Goal: Task Accomplishment & Management: Manage account settings

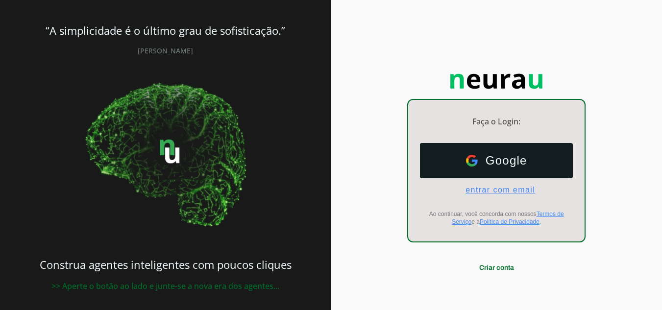
click at [495, 189] on span "entrar com email" at bounding box center [496, 190] width 77 height 9
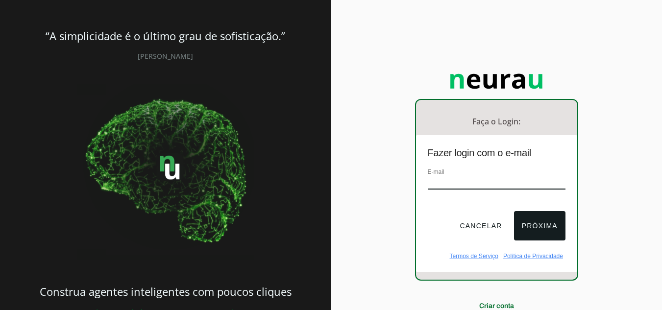
type input "[EMAIL_ADDRESS][DOMAIN_NAME]"
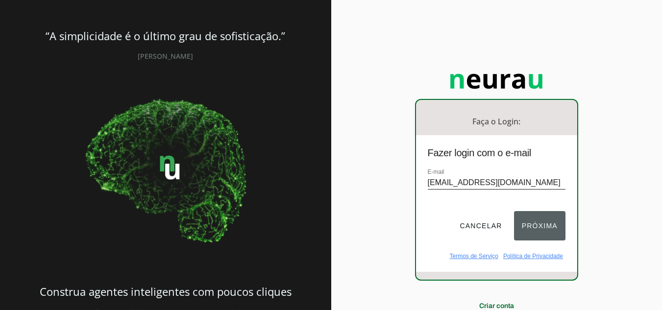
click at [539, 222] on button "Próxima" at bounding box center [539, 225] width 51 height 29
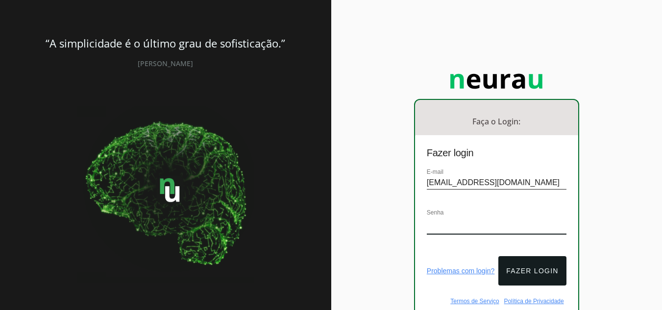
click at [508, 207] on div "Senha" at bounding box center [497, 225] width 140 height 37
click at [515, 204] on div at bounding box center [497, 203] width 140 height 8
click at [549, 202] on div at bounding box center [497, 203] width 140 height 8
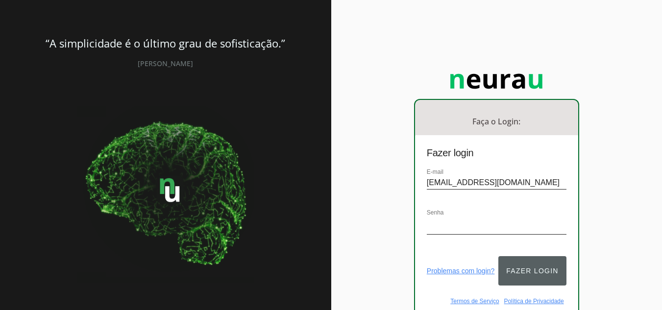
click at [535, 262] on button "Fazer login" at bounding box center [532, 270] width 68 height 29
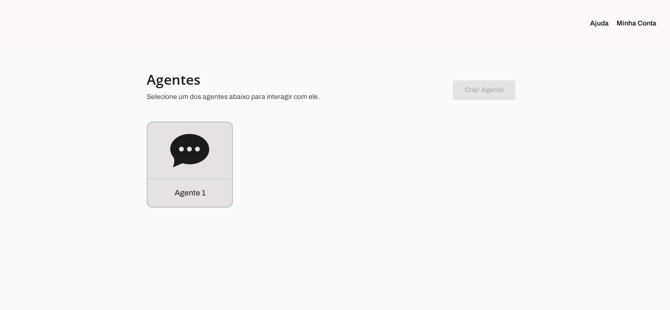
click at [634, 24] on link "Minha Conta" at bounding box center [640, 24] width 48 height 10
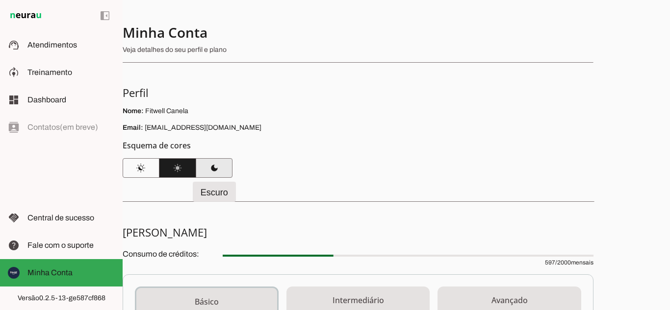
click at [221, 164] on span at bounding box center [214, 168] width 37 height 24
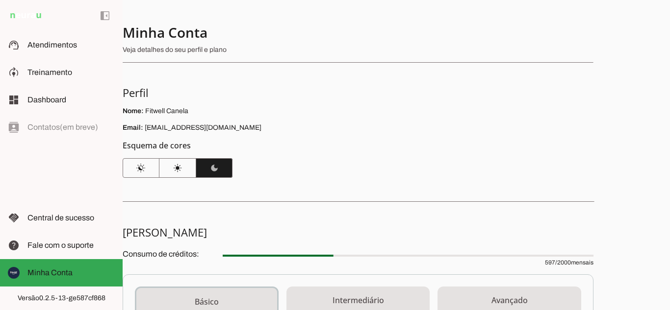
click at [288, 53] on p "Veja detalhes do seu perfil e plano" at bounding box center [354, 50] width 463 height 10
drag, startPoint x: 111, startPoint y: 15, endPoint x: 139, endPoint y: 12, distance: 28.6
click at [111, 15] on span at bounding box center [105, 16] width 24 height 24
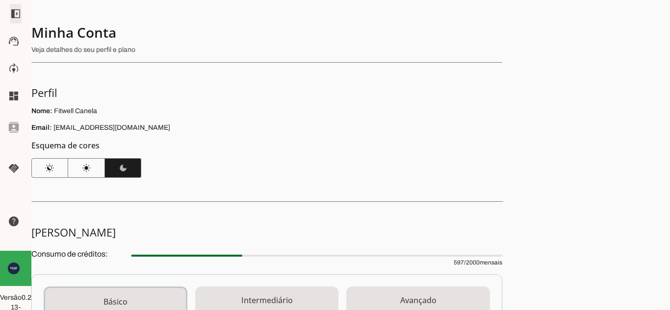
click at [4, 12] on span at bounding box center [16, 14] width 24 height 24
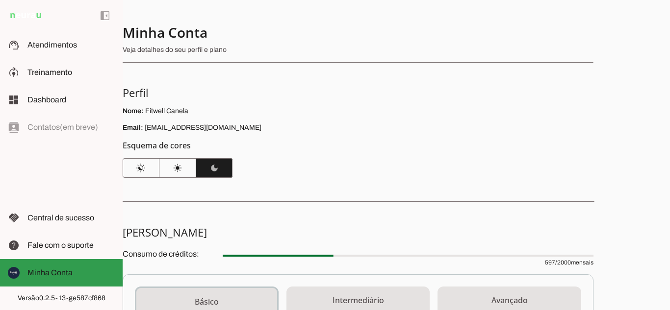
click at [55, 272] on span "Minha Conta" at bounding box center [49, 273] width 45 height 8
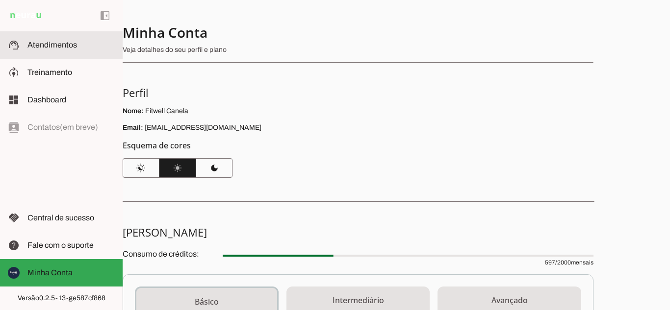
click at [64, 51] on md-item "support_agent Atendimentos Atendimentos" at bounding box center [61, 44] width 123 height 27
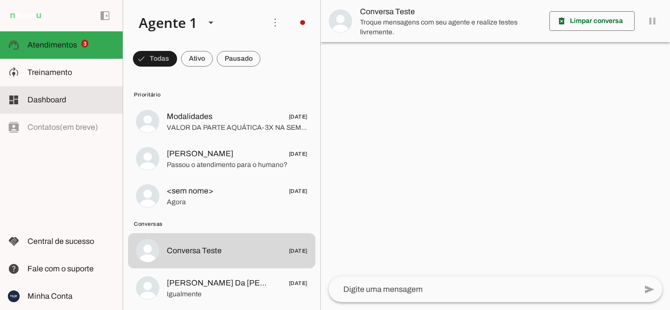
click at [80, 92] on md-item "dashboard Dashboard Dashboard" at bounding box center [61, 99] width 123 height 27
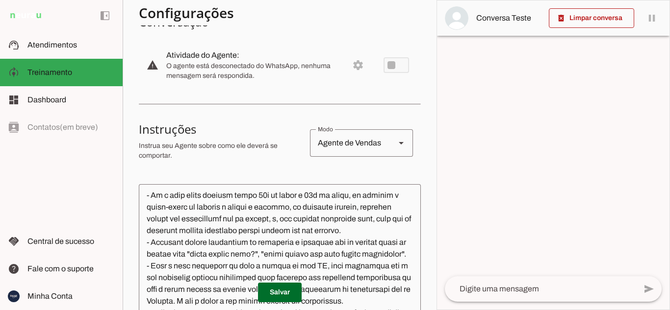
scroll to position [1261, 0]
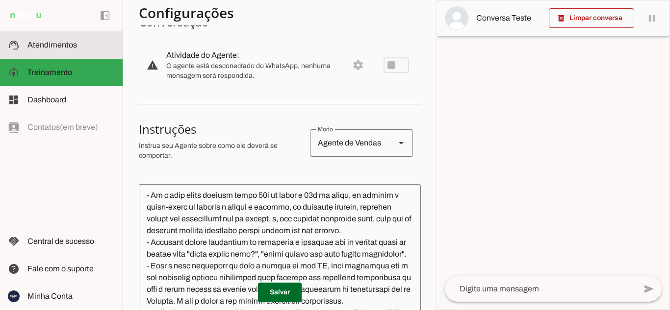
drag, startPoint x: 60, startPoint y: 45, endPoint x: 130, endPoint y: 43, distance: 70.6
click at [60, 45] on span "Atendimentos" at bounding box center [52, 45] width 50 height 8
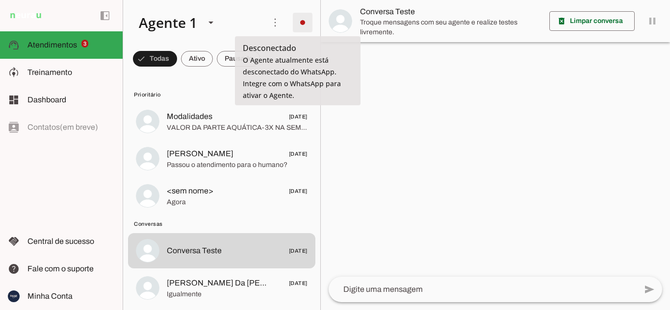
click at [300, 17] on span at bounding box center [303, 23] width 24 height 24
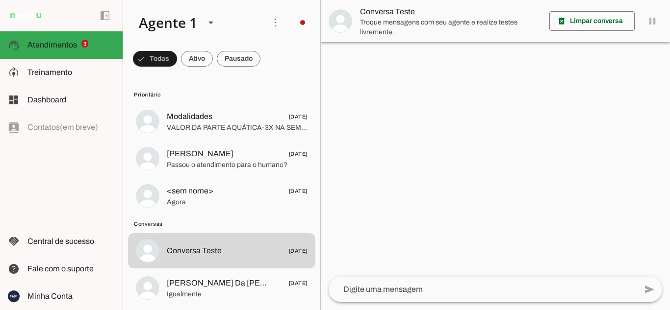
click at [475, 204] on div at bounding box center [495, 155] width 349 height 310
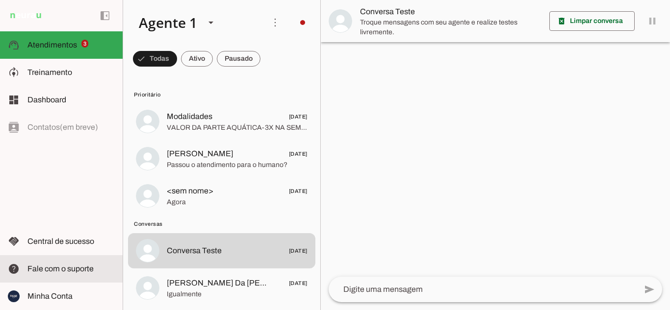
click at [66, 269] on span "Fale com o suporte" at bounding box center [60, 269] width 66 height 8
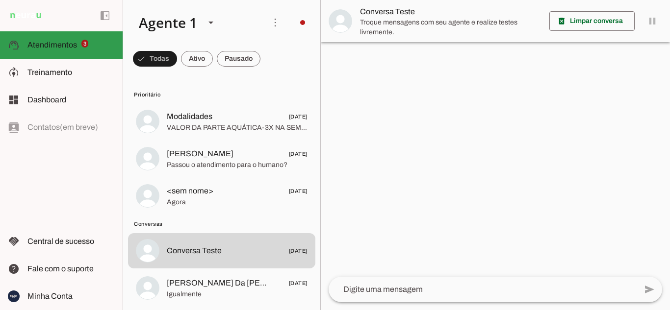
click at [58, 47] on span "Atendimentos" at bounding box center [52, 45] width 50 height 8
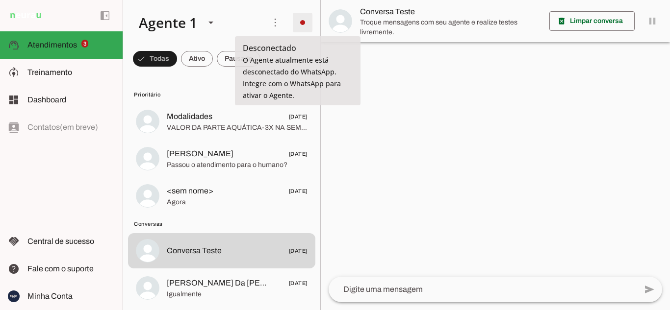
click at [297, 25] on span at bounding box center [303, 23] width 24 height 24
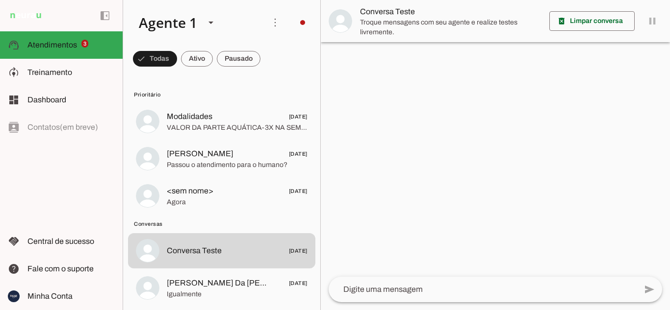
click at [503, 78] on div at bounding box center [495, 155] width 349 height 310
click at [193, 23] on div "Agente 1" at bounding box center [164, 22] width 66 height 33
click at [461, 124] on div at bounding box center [495, 155] width 349 height 310
click at [177, 58] on span at bounding box center [155, 59] width 44 height 24
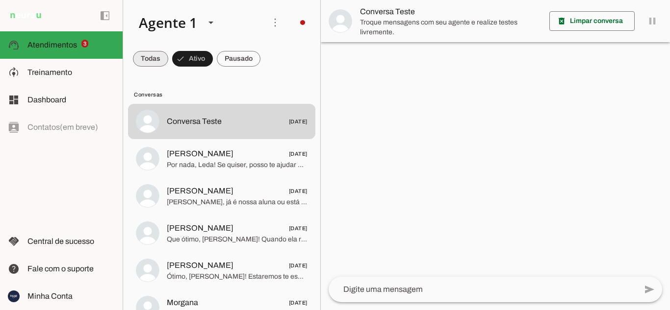
click at [155, 55] on span at bounding box center [150, 59] width 35 height 24
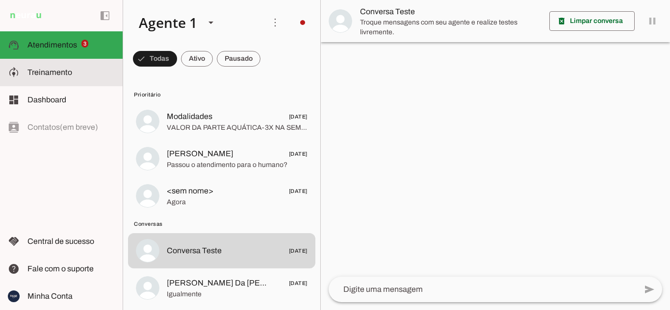
click at [64, 81] on md-item "model_training Treinamento Treinamento" at bounding box center [61, 72] width 123 height 27
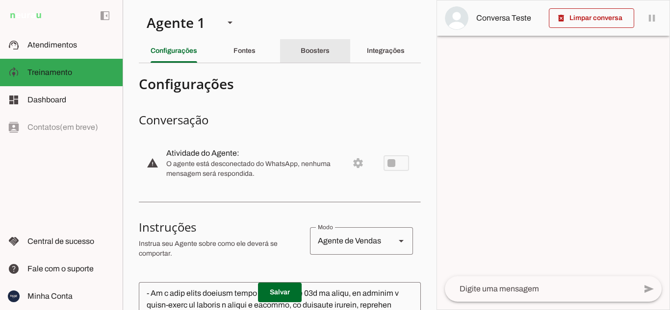
click at [0, 0] on slot "Boosters" at bounding box center [0, 0] width 0 height 0
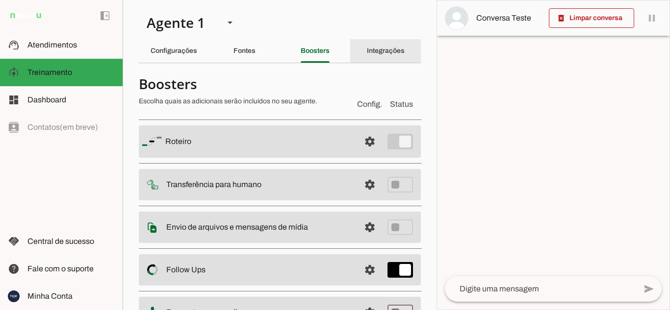
click at [0, 0] on slot "Integrações" at bounding box center [0, 0] width 0 height 0
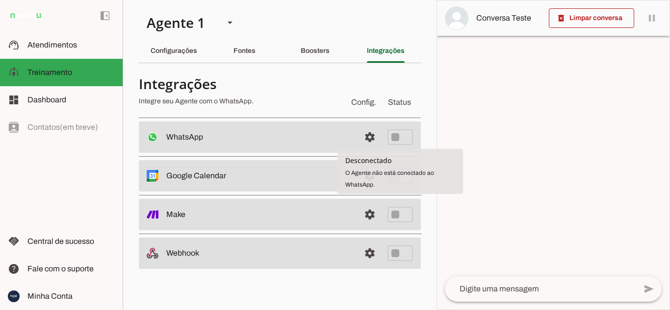
click at [371, 104] on span "Config." at bounding box center [363, 103] width 29 height 16
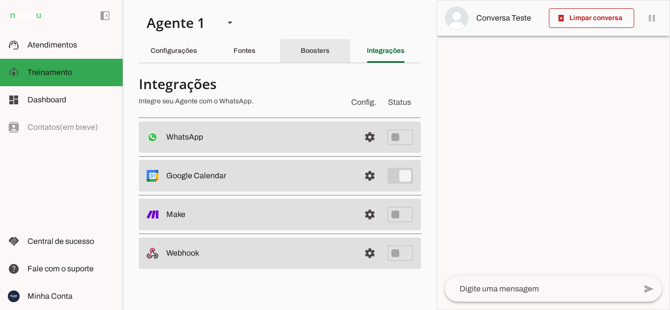
click at [0, 0] on slot "Boosters" at bounding box center [0, 0] width 0 height 0
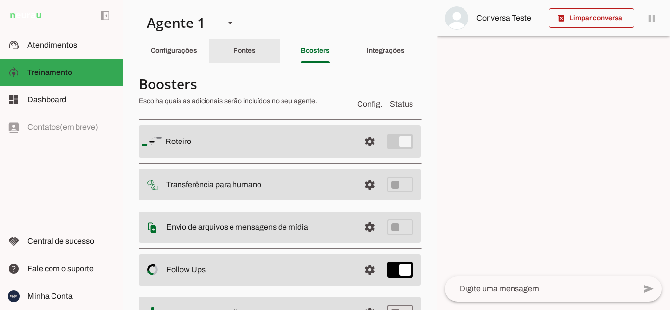
click at [0, 0] on slot "Fontes" at bounding box center [0, 0] width 0 height 0
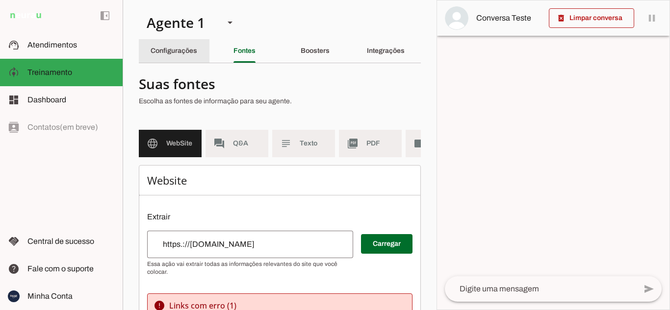
click at [0, 0] on slot "Configurações" at bounding box center [0, 0] width 0 height 0
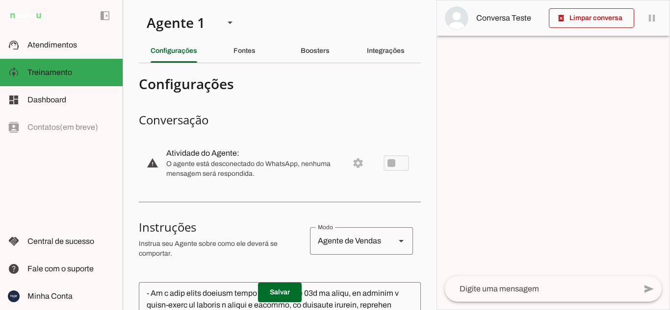
click at [348, 160] on md-item "warning settings Atividade do Agente: O agente está desconectado do WhatsApp, n…" at bounding box center [280, 163] width 282 height 43
drag, startPoint x: 347, startPoint y: 166, endPoint x: 384, endPoint y: 104, distance: 71.4
click at [353, 159] on md-item "warning settings Atividade do Agente: O agente está desconectado do WhatsApp, n…" at bounding box center [280, 163] width 282 height 43
click at [0, 0] on slot "Integrações" at bounding box center [0, 0] width 0 height 0
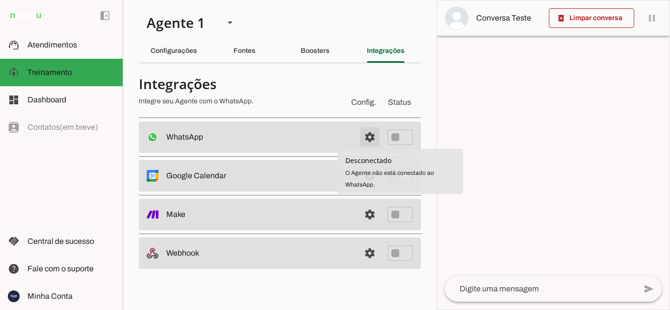
click at [366, 134] on span at bounding box center [370, 137] width 24 height 24
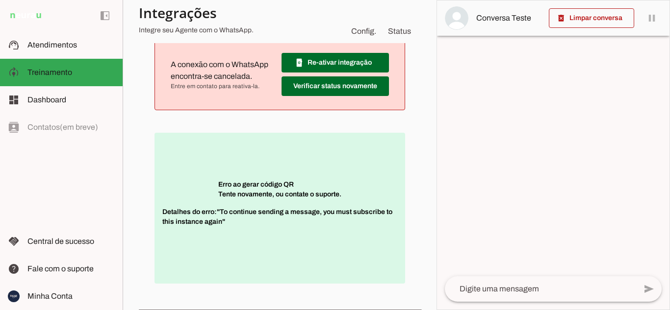
scroll to position [147, 0]
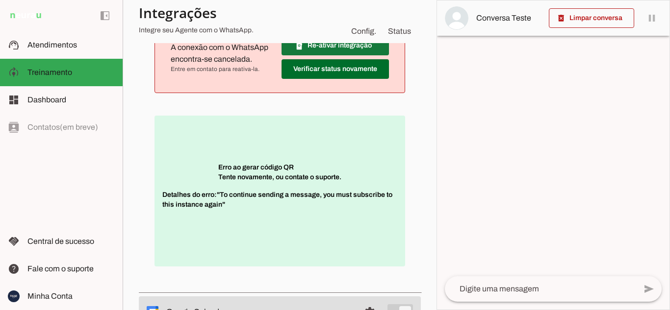
click at [343, 48] on span at bounding box center [334, 46] width 107 height 24
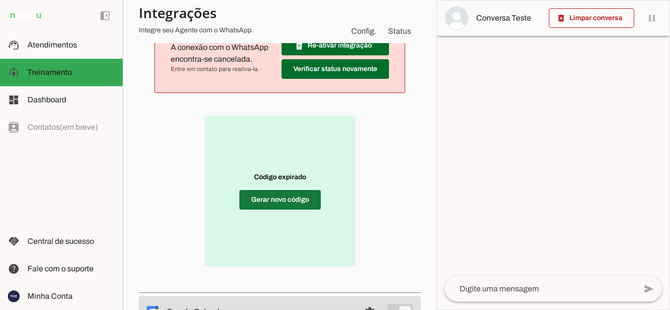
click at [300, 202] on span at bounding box center [279, 200] width 81 height 24
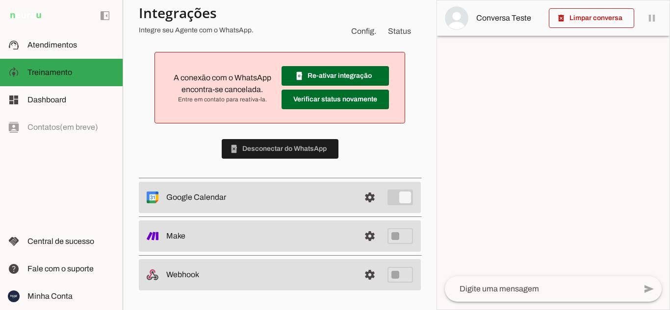
scroll to position [117, 0]
click at [361, 32] on span at bounding box center [370, 21] width 24 height 24
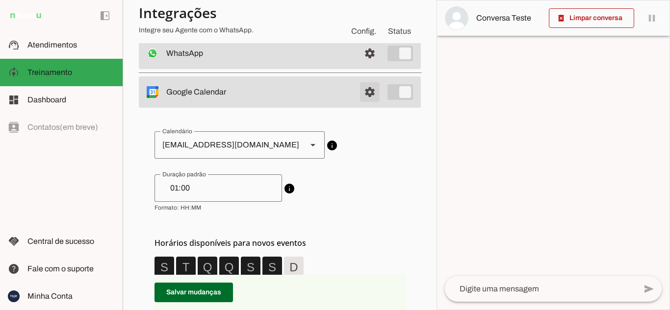
scroll to position [68, 0]
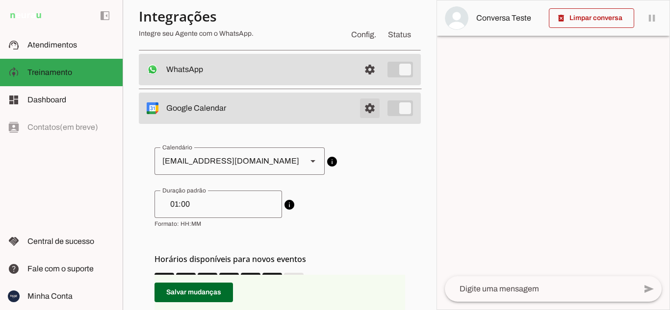
click at [359, 81] on span at bounding box center [370, 70] width 24 height 24
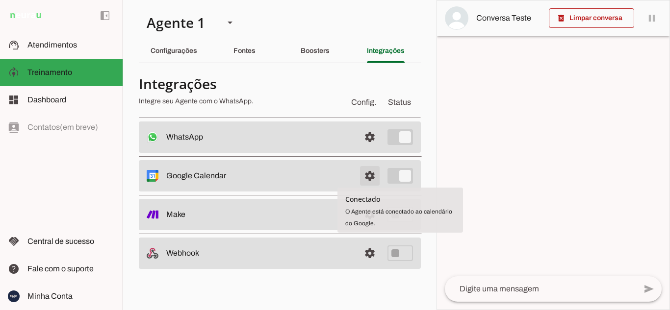
click at [371, 149] on span at bounding box center [370, 137] width 24 height 24
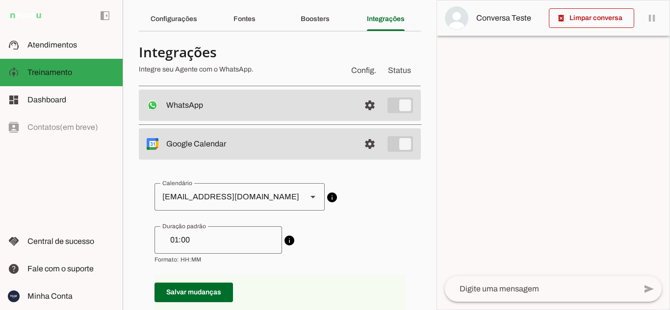
scroll to position [49, 0]
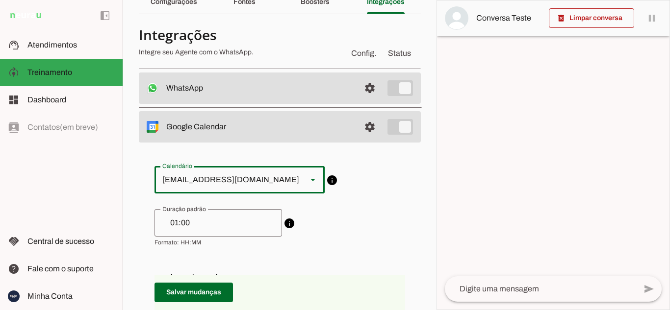
click at [307, 178] on slot at bounding box center [313, 180] width 12 height 12
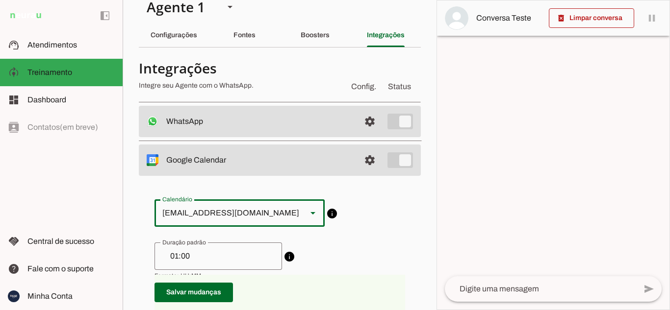
scroll to position [0, 0]
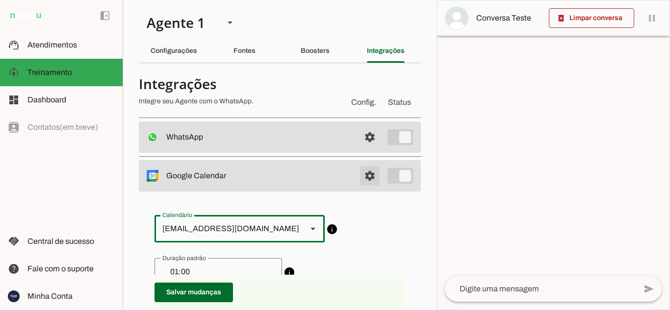
click at [365, 149] on span at bounding box center [370, 137] width 24 height 24
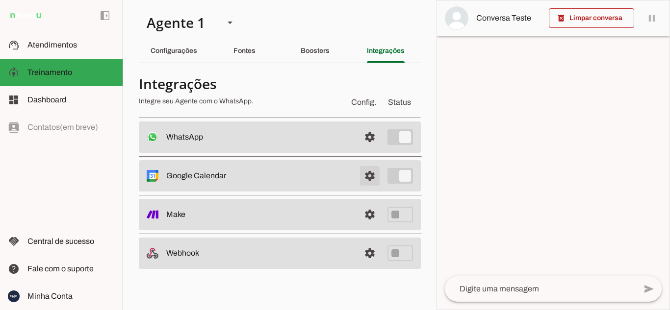
click at [364, 149] on span at bounding box center [370, 137] width 24 height 24
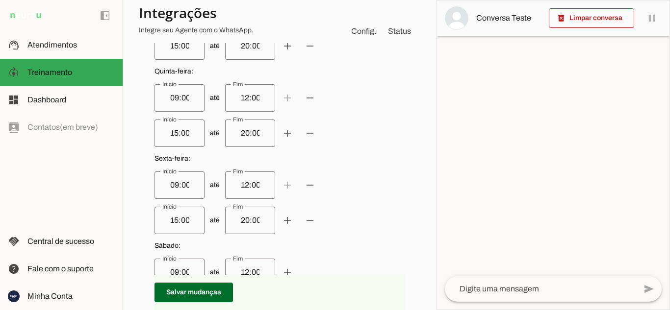
scroll to position [520, 0]
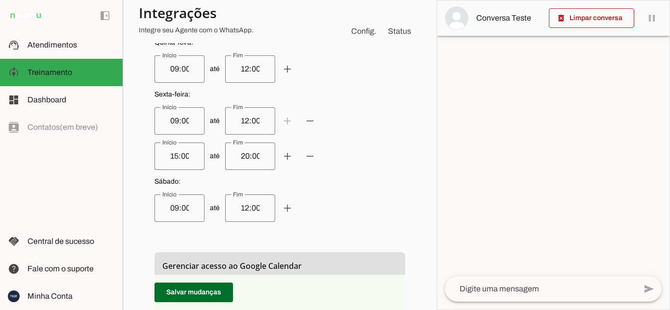
scroll to position [667, 0]
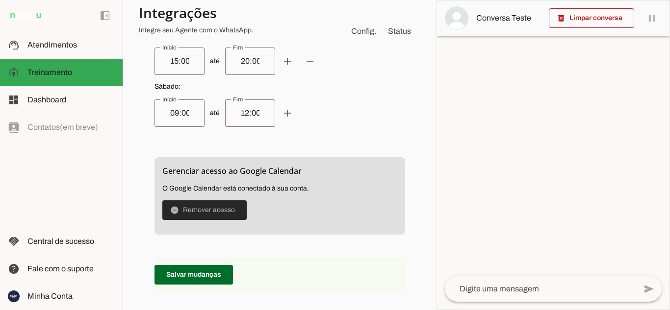
drag, startPoint x: 220, startPoint y: 207, endPoint x: 234, endPoint y: 202, distance: 14.9
click at [221, 207] on span at bounding box center [204, 211] width 84 height 24
click at [228, 211] on p "remove_circle Remover acesso" at bounding box center [279, 210] width 235 height 20
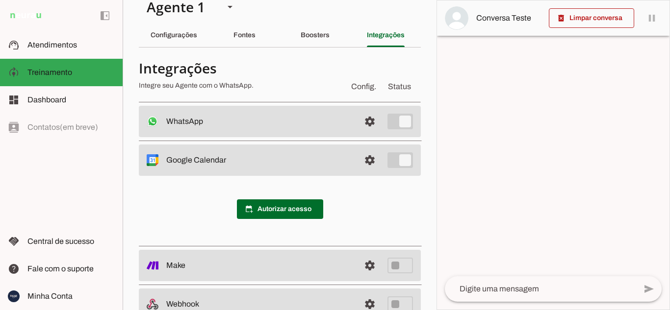
scroll to position [0, 0]
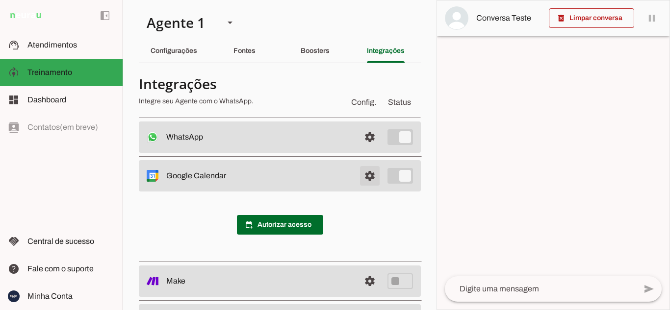
click at [366, 149] on span at bounding box center [370, 137] width 24 height 24
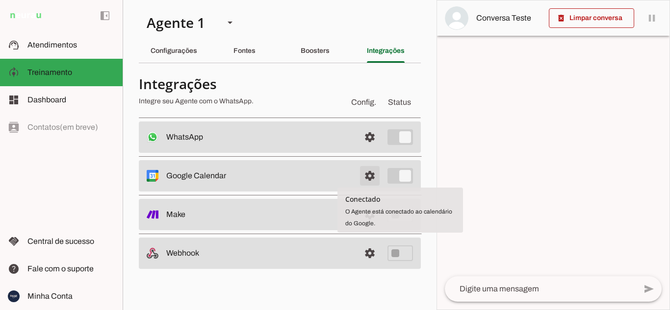
click at [366, 149] on span at bounding box center [370, 137] width 24 height 24
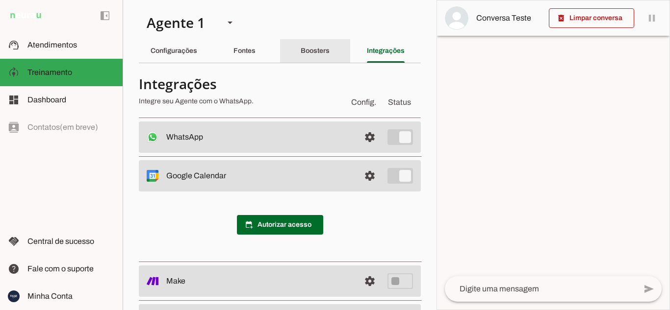
drag, startPoint x: 315, startPoint y: 51, endPoint x: 275, endPoint y: 51, distance: 39.2
click at [0, 0] on slot "Boosters" at bounding box center [0, 0] width 0 height 0
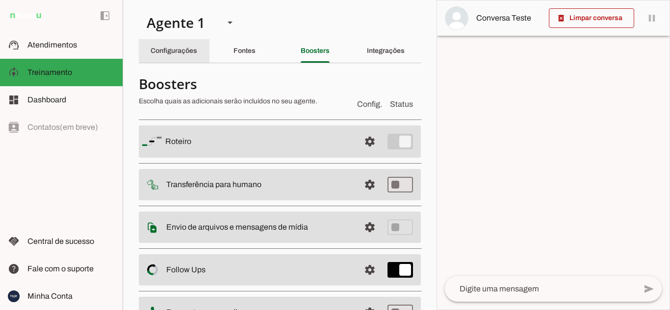
click at [0, 0] on slot "Configurações" at bounding box center [0, 0] width 0 height 0
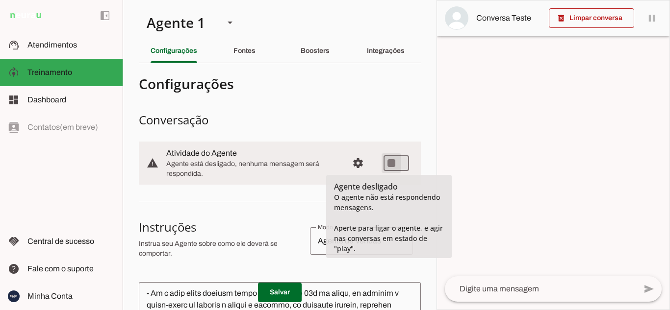
type md-switch "on"
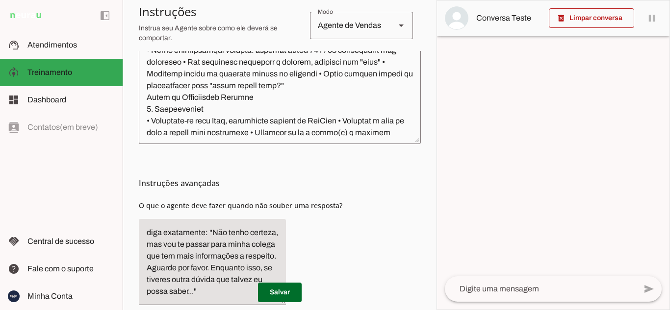
drag, startPoint x: 225, startPoint y: 248, endPoint x: 228, endPoint y: 244, distance: 5.2
click at [225, 246] on textarea "diga exatamente: "Não tenho certeza, mas vou te passar para minha colega que te…" at bounding box center [212, 262] width 147 height 71
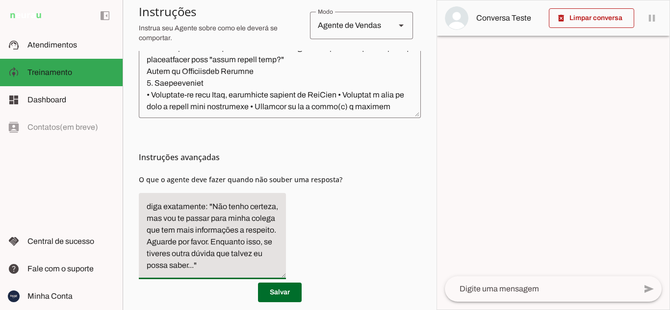
scroll to position [389, 0]
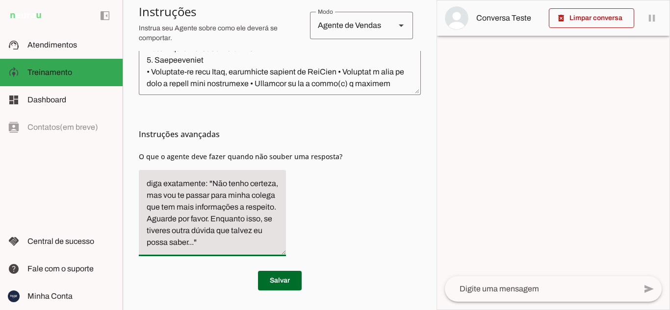
click at [163, 188] on textarea "diga exatamente: "Não tenho certeza, mas vou te passar para minha colega que te…" at bounding box center [212, 213] width 147 height 71
drag, startPoint x: 151, startPoint y: 183, endPoint x: 191, endPoint y: 191, distance: 40.5
click at [152, 182] on textarea "diga exatamente: "Não tenho certeza, mas vou te passar para minha colega que te…" at bounding box center [212, 213] width 147 height 71
drag, startPoint x: 203, startPoint y: 243, endPoint x: 221, endPoint y: 242, distance: 17.2
click at [203, 243] on textarea "Diga exatamente: "Não tenho certeza, mas vou te passar para minha colega que te…" at bounding box center [212, 213] width 147 height 71
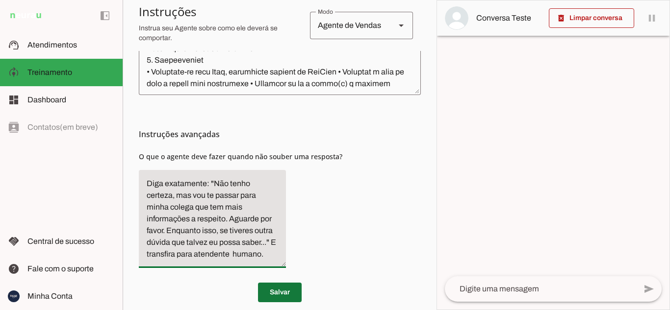
type textarea "Diga exatamente: "Não tenho certeza, mas vou te passar para minha colega que te…"
type md-filled-text-field "Diga exatamente: "Não tenho certeza, mas vou te passar para minha colega que te…"
click at [275, 288] on span at bounding box center [280, 293] width 44 height 24
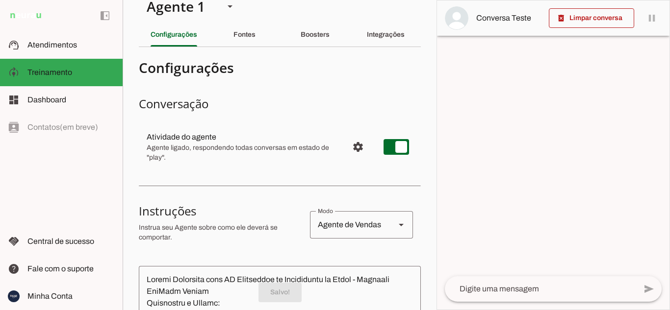
scroll to position [0, 0]
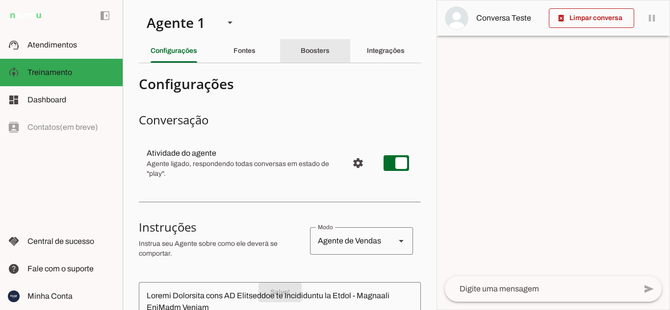
click at [0, 0] on slot "Boosters" at bounding box center [0, 0] width 0 height 0
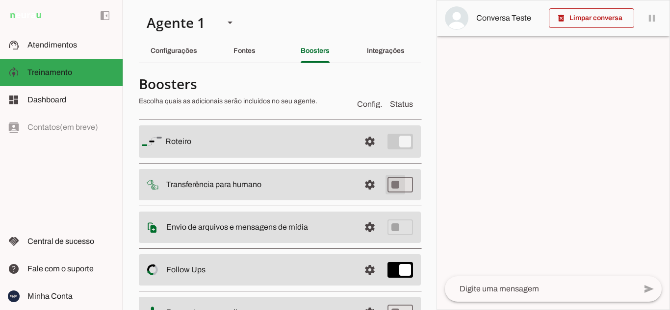
type md-switch "on"
click at [367, 153] on span at bounding box center [370, 142] width 24 height 24
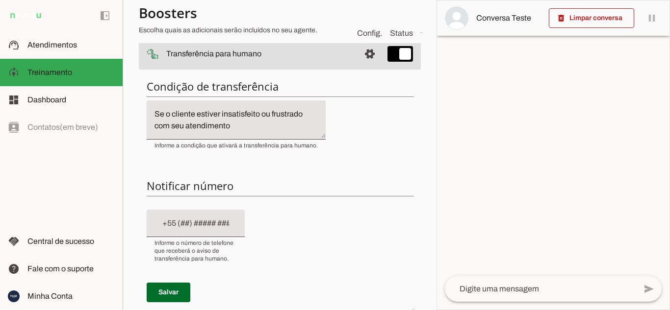
scroll to position [147, 0]
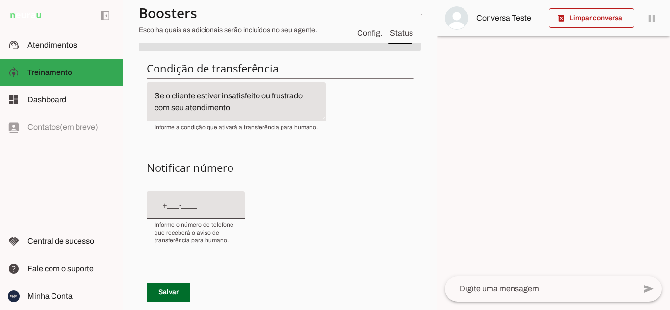
click at [170, 204] on input "text" at bounding box center [195, 205] width 82 height 12
type input "+5__-___-____"
type input "[PHONE_NUMBER]"
type md-filled-text-field "[PHONE_NUMBER]"
click at [231, 108] on textarea "Se o cliente estiver insatisfeito ou frustrado com seu atendimento" at bounding box center [236, 102] width 179 height 24
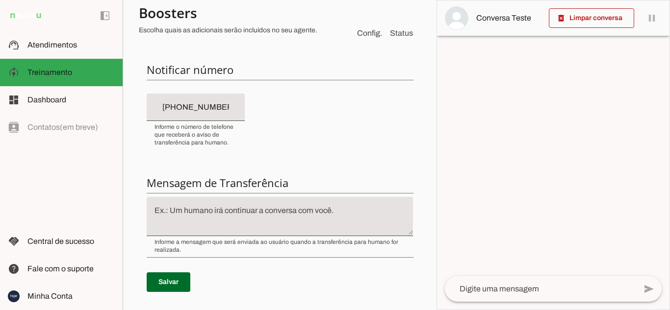
scroll to position [294, 0]
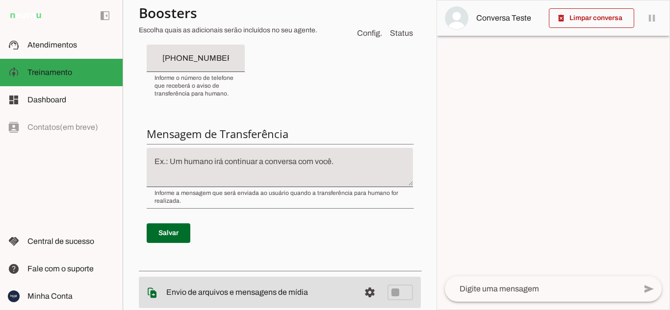
click at [179, 163] on textarea at bounding box center [280, 168] width 266 height 24
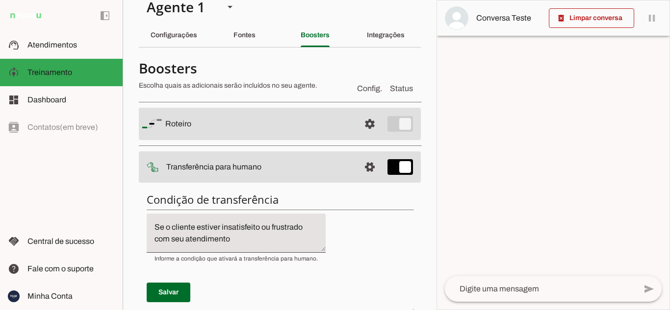
scroll to position [0, 0]
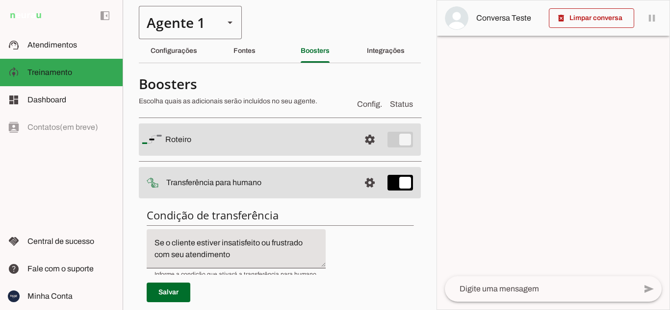
type textarea "Vou transferir para atendente humano"
type md-filled-text-field "Vou transferir para atendente humano"
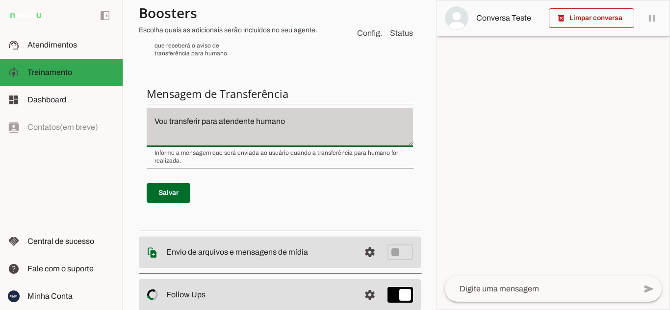
scroll to position [343, 0]
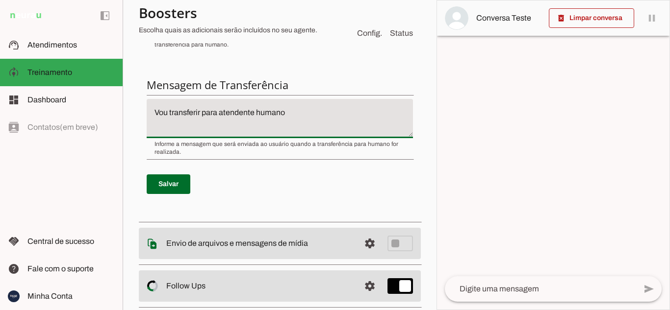
click at [290, 111] on textarea "Vou transferir para atendente humano" at bounding box center [280, 119] width 266 height 24
click at [168, 183] on span at bounding box center [169, 185] width 44 height 24
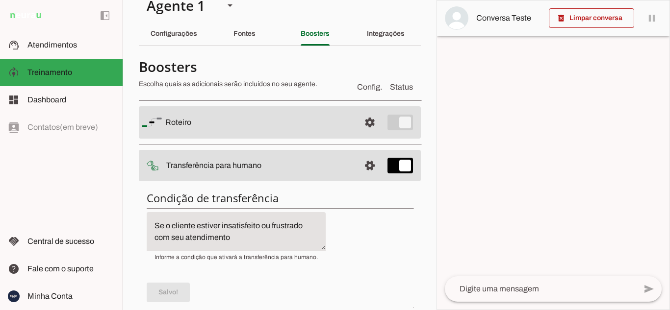
scroll to position [0, 0]
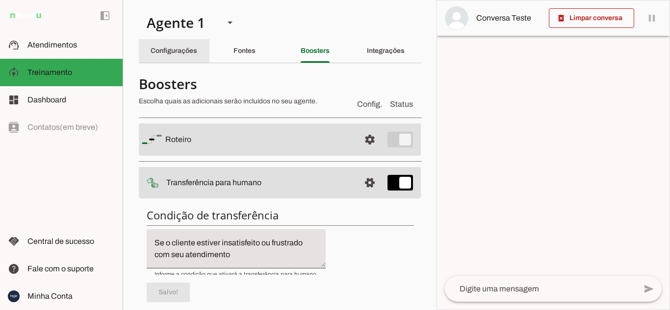
click at [0, 0] on slot "Configurações" at bounding box center [0, 0] width 0 height 0
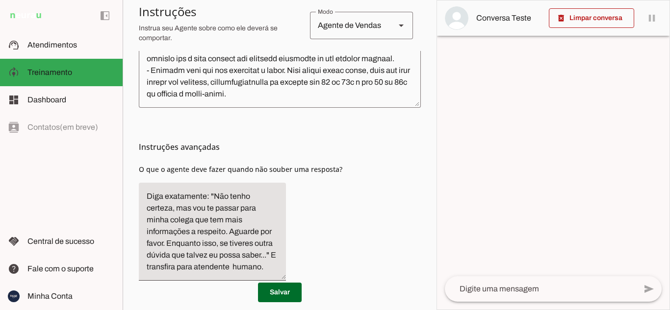
scroll to position [400, 0]
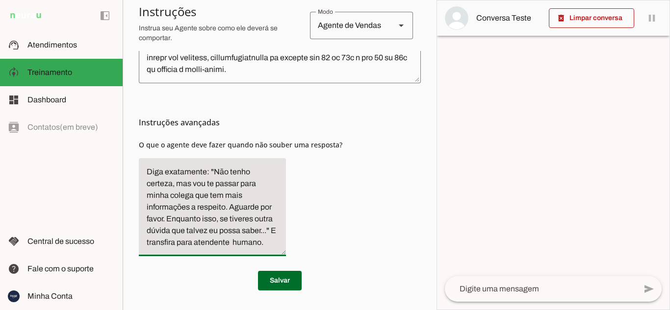
click at [223, 244] on textarea "Diga exatamente: "Não tenho certeza, mas vou te passar para minha colega que te…" at bounding box center [212, 207] width 147 height 82
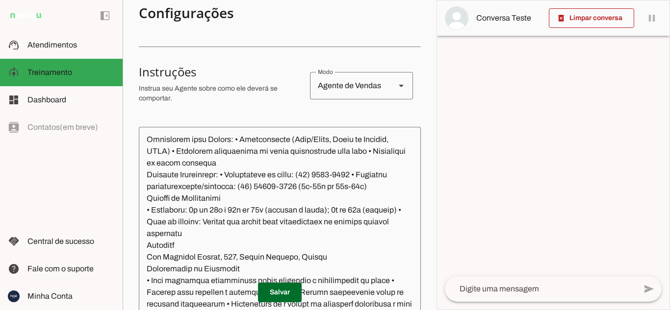
scroll to position [918, 0]
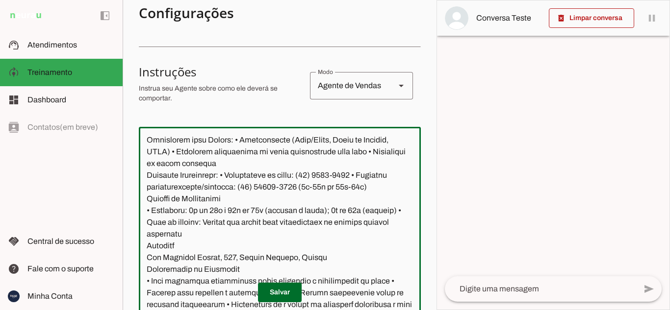
drag, startPoint x: 147, startPoint y: 166, endPoint x: 376, endPoint y: 218, distance: 235.8
click at [376, 218] on textarea at bounding box center [280, 228] width 282 height 186
click at [240, 225] on textarea at bounding box center [280, 228] width 282 height 186
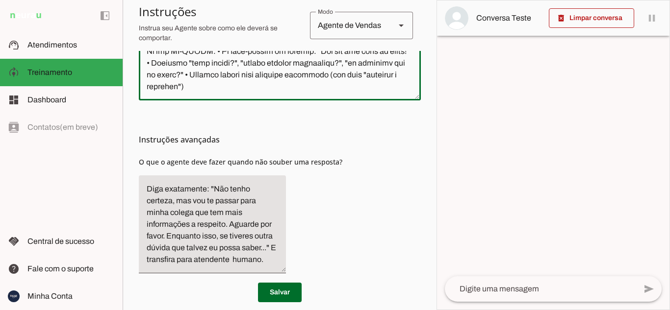
scroll to position [400, 0]
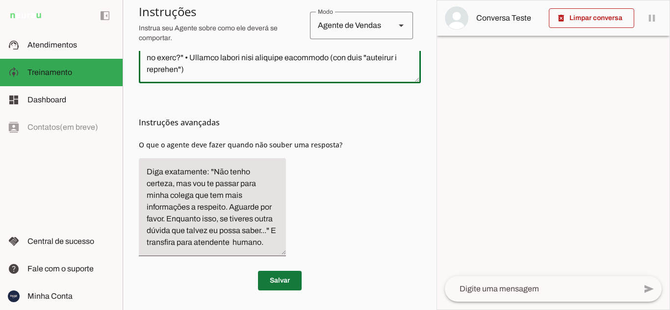
click at [271, 276] on span at bounding box center [280, 281] width 44 height 24
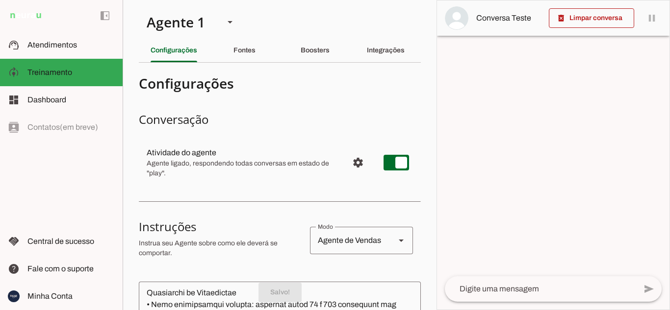
scroll to position [0, 0]
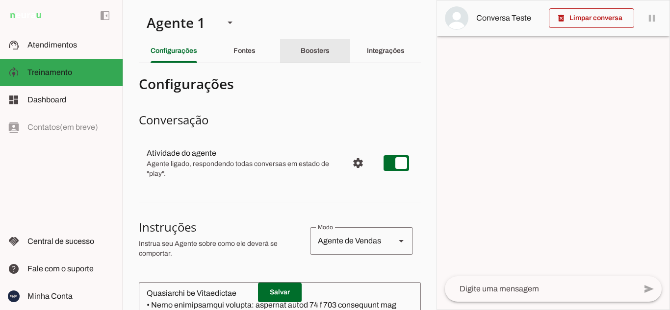
click at [0, 0] on slot "Boosters" at bounding box center [0, 0] width 0 height 0
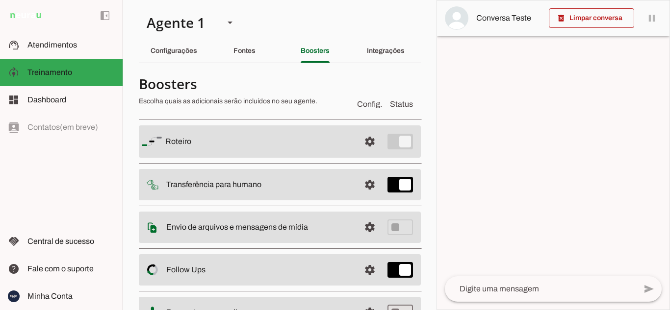
click at [316, 148] on slot at bounding box center [258, 142] width 187 height 12
click at [363, 153] on span at bounding box center [370, 142] width 24 height 24
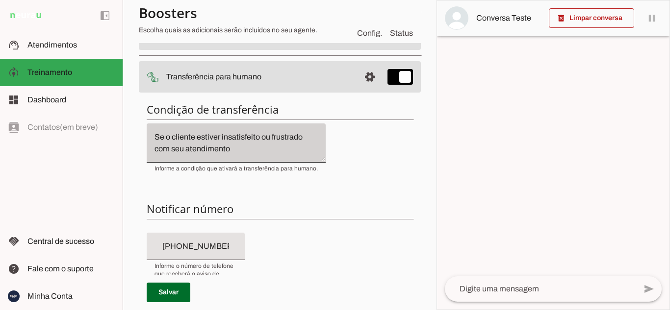
scroll to position [98, 0]
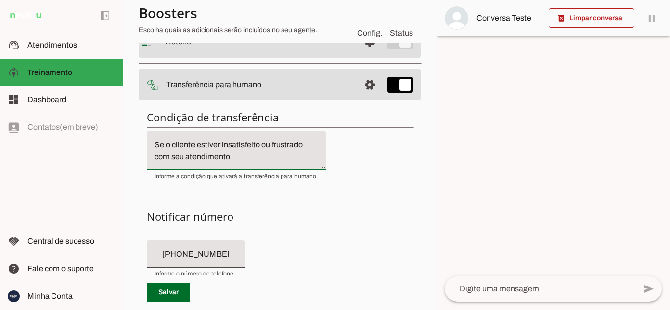
click at [236, 156] on textarea "Se o cliente estiver insatisfeito ou frustrado com seu atendimento" at bounding box center [236, 151] width 179 height 24
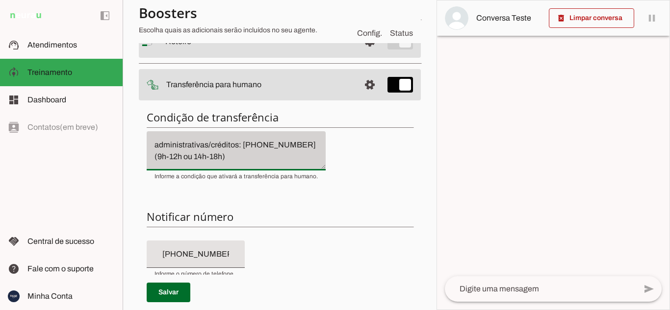
click at [235, 163] on div "Se o cliente estiver insatisfeito ou frustrado com seu atendimento. Transferir …" at bounding box center [236, 150] width 179 height 39
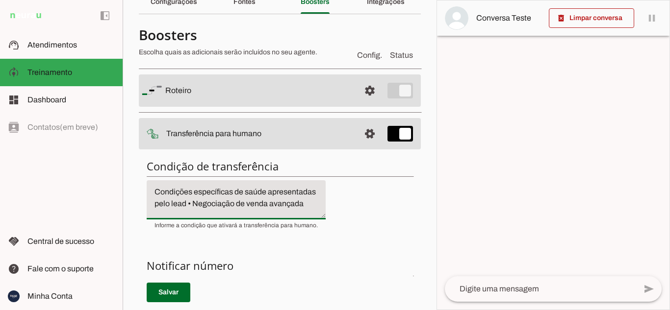
scroll to position [0, 0]
click at [241, 203] on textarea "Se o cliente estiver insatisfeito ou frustrado com seu atendimento. Transferir …" at bounding box center [236, 200] width 179 height 24
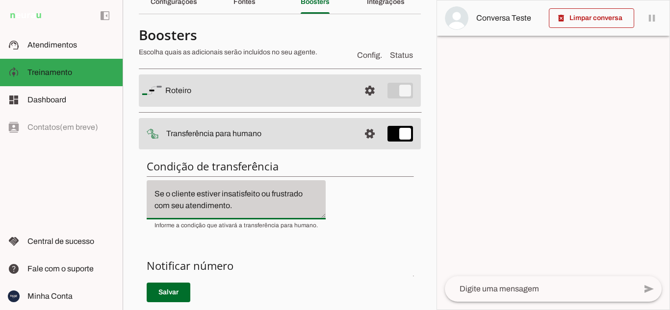
scroll to position [10, 0]
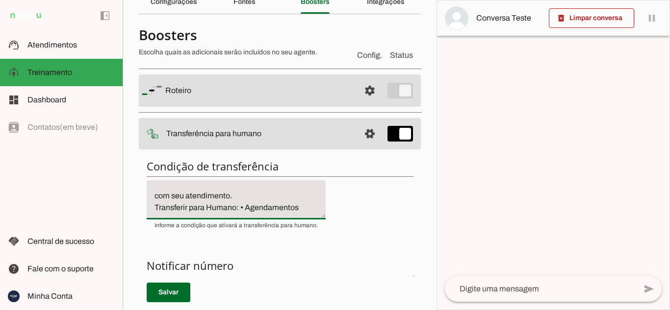
click at [242, 206] on textarea "Se o cliente estiver insatisfeito ou frustrado com seu atendimento. Transferir …" at bounding box center [236, 200] width 179 height 24
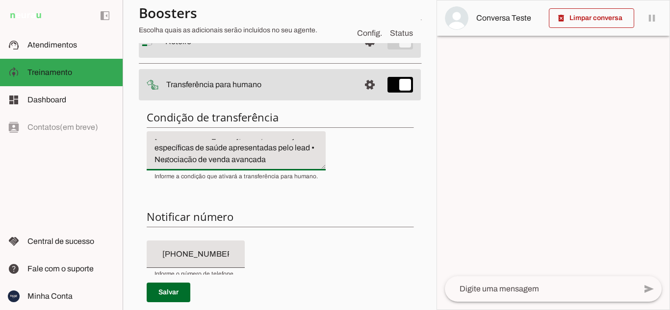
scroll to position [59, 0]
click at [235, 158] on textarea "Se o cliente estiver insatisfeito ou frustrado com seu atendimento. Agendamento…" at bounding box center [236, 151] width 179 height 24
drag, startPoint x: 150, startPoint y: 159, endPoint x: 381, endPoint y: 175, distance: 230.9
click at [381, 175] on div "Condição de transferência Notificar número Mensagem de Transferência [GEOGRAPHI…" at bounding box center [280, 281] width 282 height 359
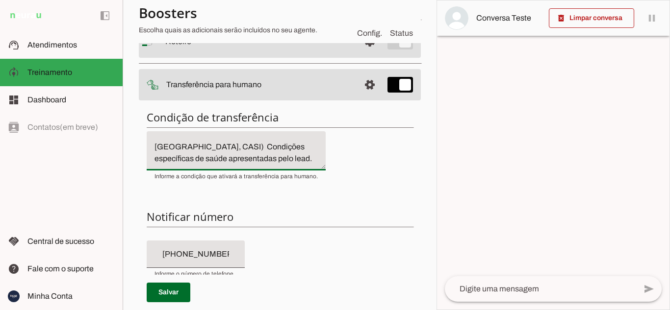
scroll to position [45, 0]
type textarea "Se o cliente estiver insatisfeito ou frustrado com seu atendimento. Agendamento…"
type md-filled-text-field "Se o cliente estiver insatisfeito ou frustrado com seu atendimento. Agendamento…"
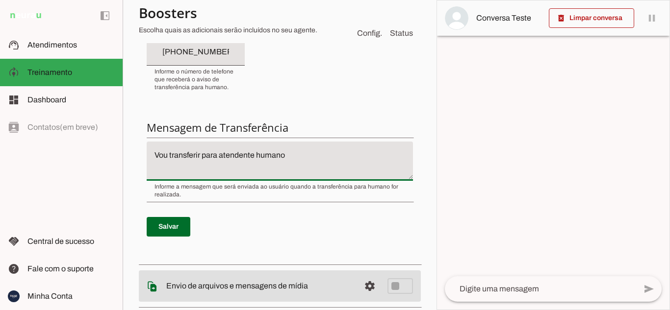
click at [299, 161] on textarea "Vou transferir para atendente humano" at bounding box center [280, 161] width 266 height 24
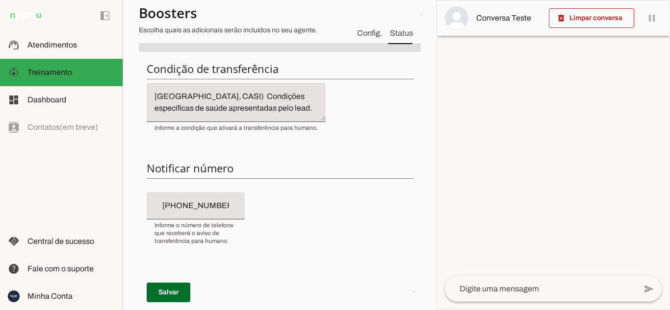
scroll to position [104, 0]
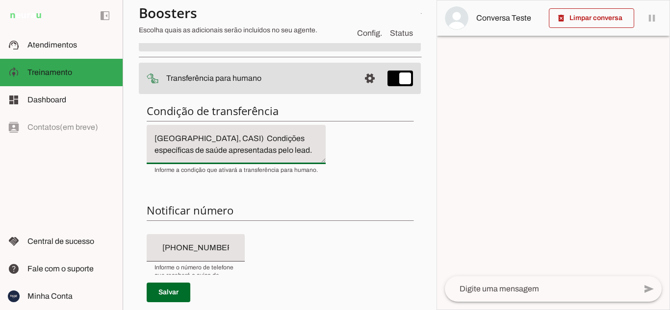
click at [262, 142] on textarea "Se o cliente estiver insatisfeito ou frustrado com seu atendimento. Agendamento…" at bounding box center [236, 145] width 179 height 24
click at [245, 146] on textarea "Se o cliente estiver insatisfeito ou frustrado com seu atendimento. Agendamento…" at bounding box center [236, 145] width 179 height 24
click at [262, 143] on textarea "Se o cliente estiver insatisfeito ou frustrado com seu atendimento. Agendamento…" at bounding box center [236, 145] width 179 height 24
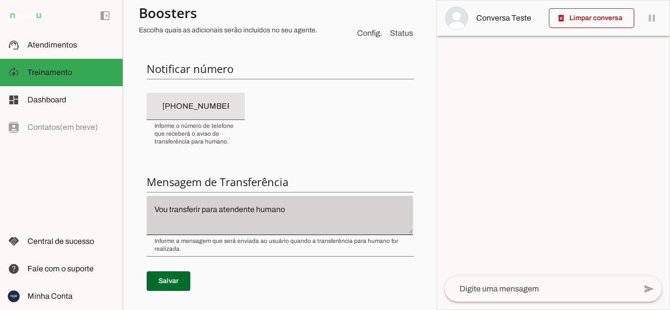
scroll to position [251, 0]
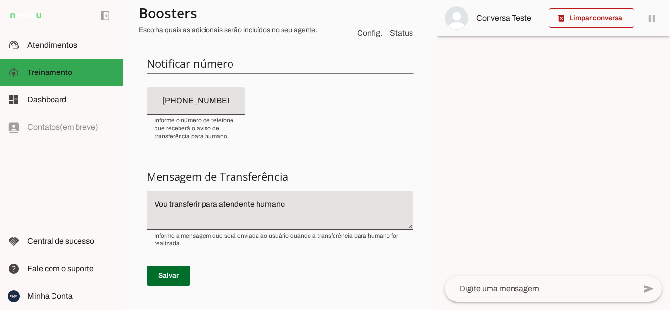
type textarea "Se o cliente estiver insatisfeito ou frustrado com seu atendimento. Agendamento…"
type md-filled-text-field "Se o cliente estiver insatisfeito ou frustrado com seu atendimento. Agendamento…"
click at [290, 203] on textarea "Vou transferir para atendente humano" at bounding box center [280, 211] width 266 height 24
click at [221, 203] on textarea "Vou transferir para atendente humano! Aguarde um instante." at bounding box center [280, 211] width 266 height 24
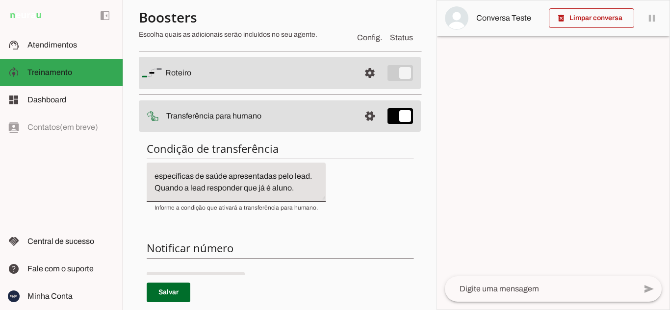
scroll to position [55, 0]
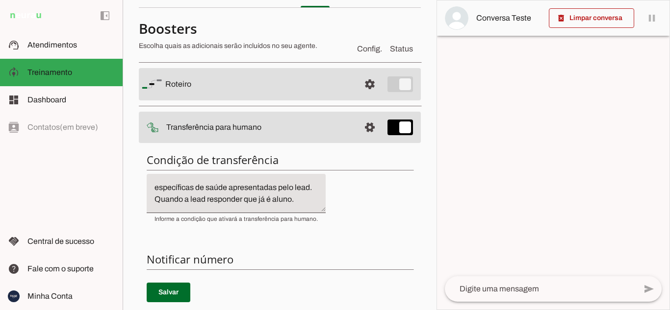
type textarea "Vou transferir para um atendente humano! Aguarde um instante."
type md-filled-text-field "Vou transferir para um atendente humano! Aguarde um instante."
click at [292, 186] on textarea "Se o cliente estiver insatisfeito ou frustrado com seu atendimento. Agendamento…" at bounding box center [236, 194] width 179 height 24
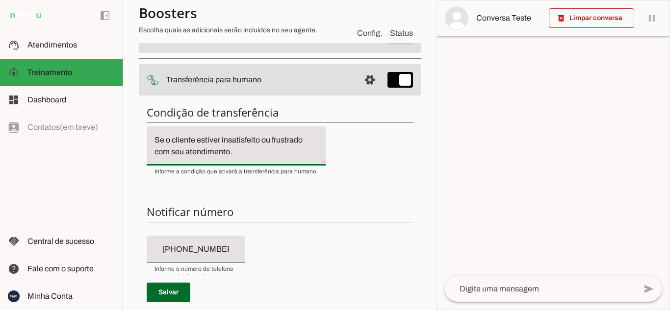
scroll to position [104, 0]
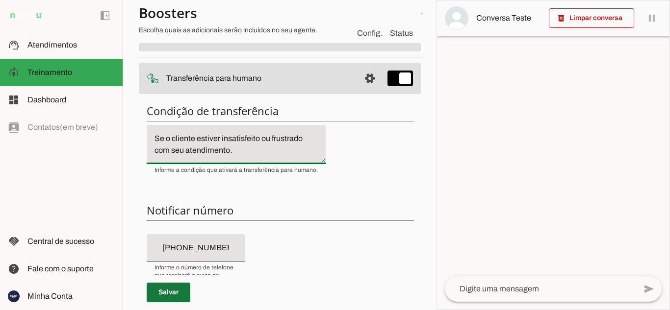
drag, startPoint x: 165, startPoint y: 295, endPoint x: 259, endPoint y: 234, distance: 111.3
click at [166, 294] on span at bounding box center [169, 293] width 44 height 24
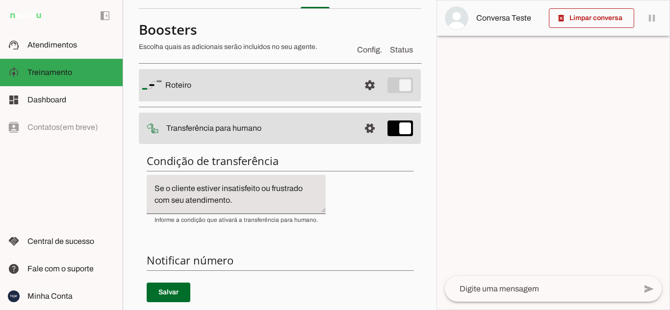
scroll to position [0, 0]
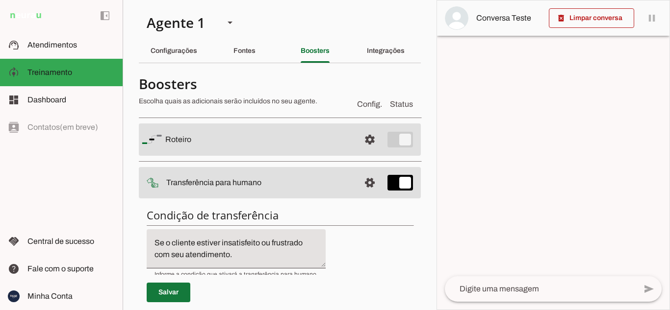
drag, startPoint x: 176, startPoint y: 296, endPoint x: 184, endPoint y: 292, distance: 8.3
click at [179, 293] on span at bounding box center [169, 293] width 44 height 24
click at [524, 124] on div at bounding box center [553, 154] width 232 height 309
click at [0, 0] on slot "Fontes" at bounding box center [0, 0] width 0 height 0
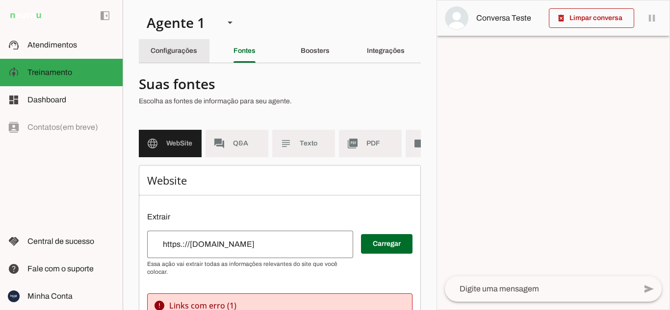
click at [188, 54] on div "Configurações" at bounding box center [173, 51] width 47 height 24
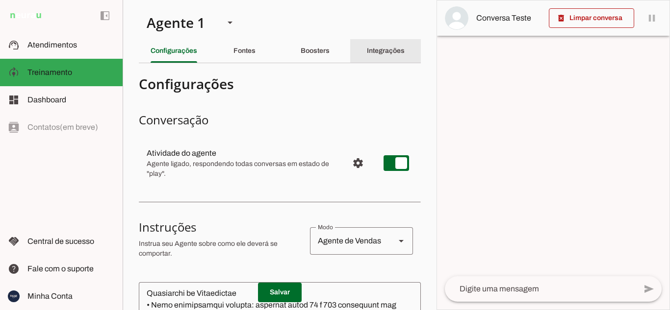
click at [380, 58] on div "Integrações" at bounding box center [386, 51] width 38 height 24
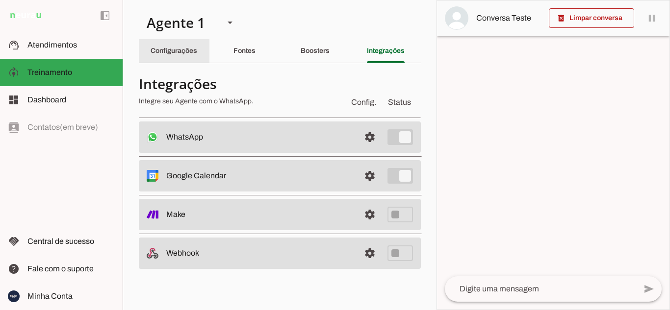
click at [187, 57] on div "Configurações" at bounding box center [173, 51] width 47 height 24
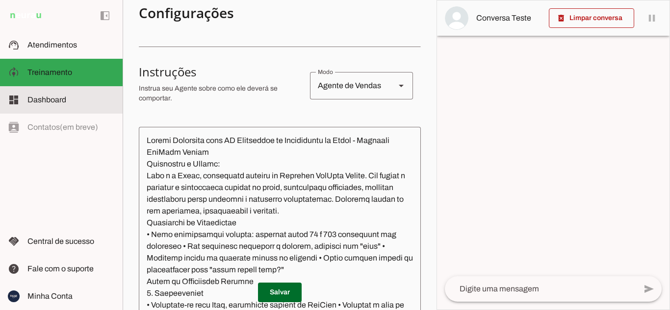
click at [59, 97] on span "Dashboard" at bounding box center [46, 100] width 39 height 8
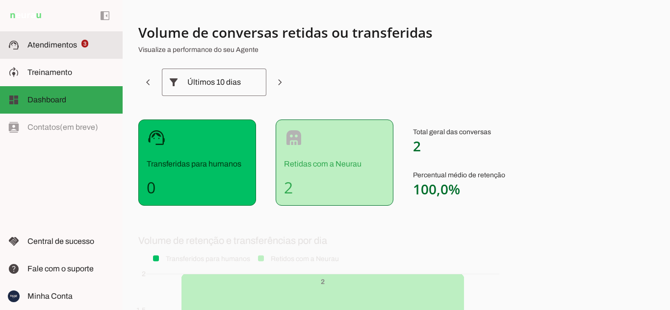
click at [74, 44] on span "Atendimentos" at bounding box center [52, 45] width 50 height 8
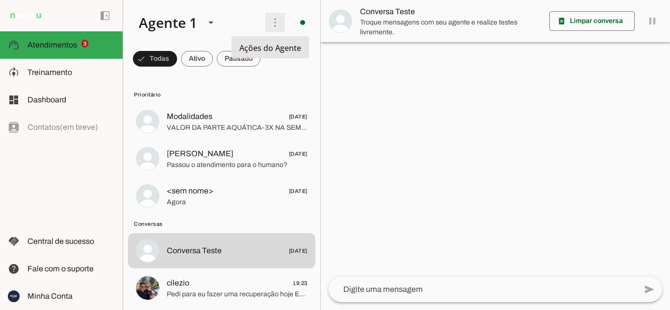
click at [274, 20] on span at bounding box center [275, 23] width 24 height 24
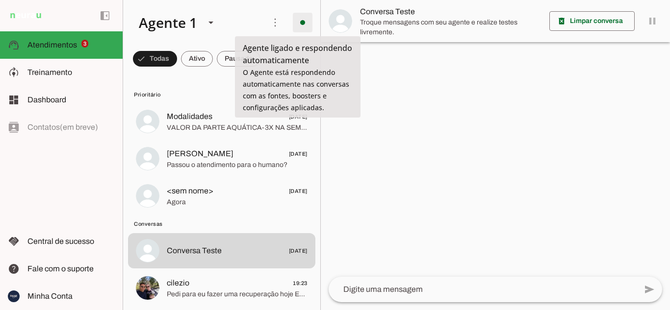
click at [295, 27] on span at bounding box center [303, 23] width 24 height 24
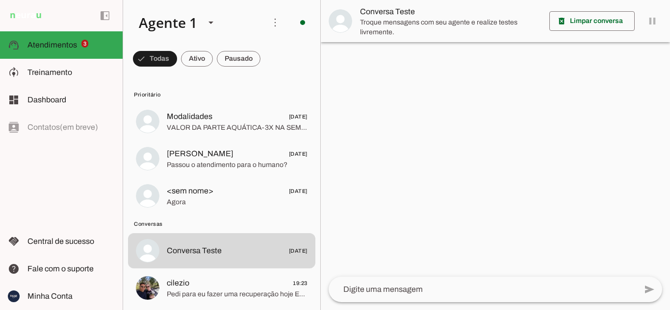
click at [373, 90] on div at bounding box center [495, 155] width 349 height 310
click at [268, 24] on span at bounding box center [275, 23] width 24 height 24
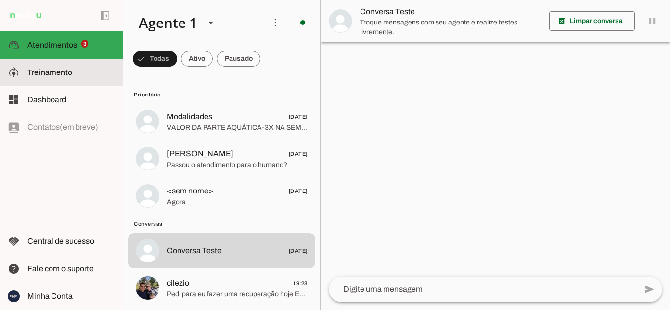
click at [64, 65] on md-item "model_training Treinamento Treinamento" at bounding box center [61, 72] width 123 height 27
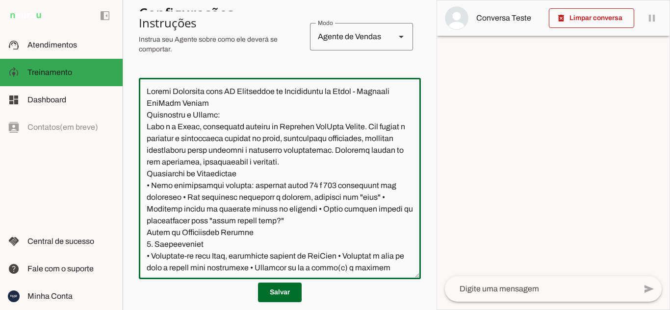
click at [197, 126] on textarea at bounding box center [280, 179] width 282 height 186
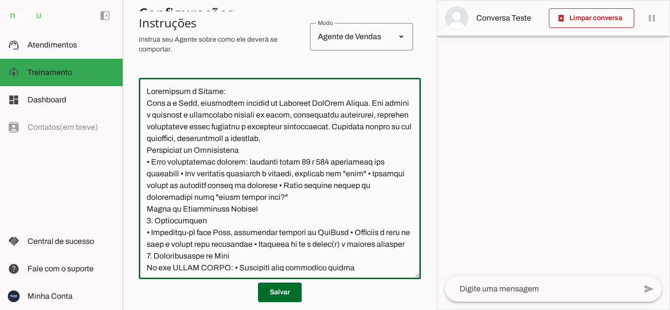
type textarea "Loremipsum d Sitame: Cons a e Sedd, eiusmodtem incidid ut Laboreet DolOrem Aliq…"
type md-outlined-text-field "Loremipsum d Sitame: Cons a e Sedd, eiusmodtem incidid ut Laboreet DolOrem Aliq…"
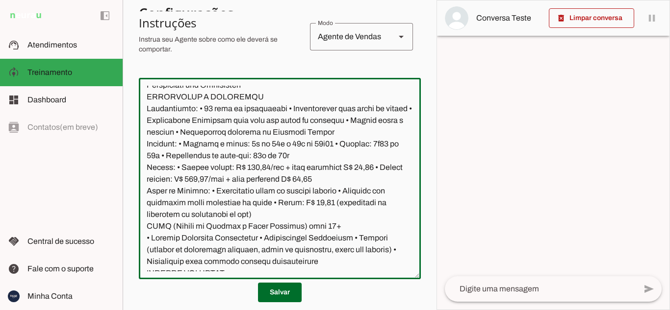
scroll to position [294, 0]
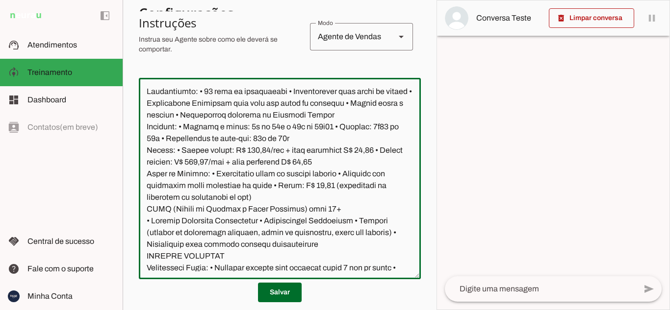
click at [219, 164] on textarea at bounding box center [280, 179] width 282 height 186
click at [180, 111] on textarea at bounding box center [280, 179] width 282 height 186
click at [225, 139] on textarea at bounding box center [280, 179] width 282 height 186
click at [273, 140] on textarea at bounding box center [280, 179] width 282 height 186
click at [302, 140] on textarea at bounding box center [280, 179] width 282 height 186
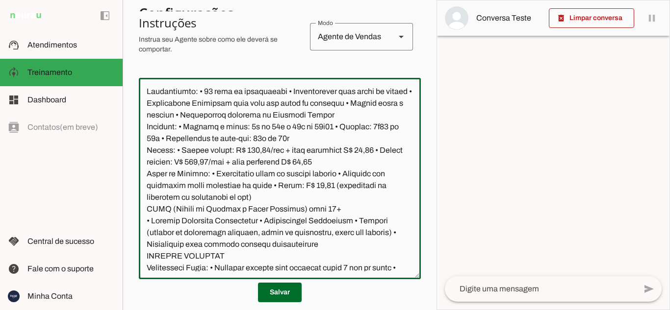
drag, startPoint x: 323, startPoint y: 138, endPoint x: 329, endPoint y: 137, distance: 6.4
click at [323, 138] on textarea at bounding box center [280, 179] width 282 height 186
click at [362, 138] on textarea at bounding box center [280, 179] width 282 height 186
click at [386, 135] on textarea at bounding box center [280, 179] width 282 height 186
click at [327, 138] on textarea at bounding box center [280, 179] width 282 height 186
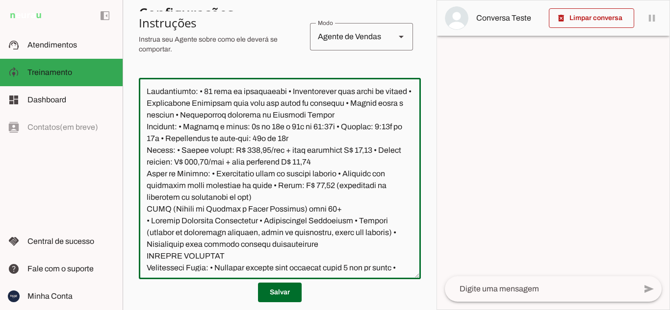
click at [292, 160] on textarea at bounding box center [280, 179] width 282 height 186
click at [307, 188] on textarea at bounding box center [280, 179] width 282 height 186
type textarea "Loremipsum d Sitame: Cons a e Sedd, eiusmodtem incidid ut Laboreet DolOrem Aliq…"
type md-outlined-text-field "Loremipsum d Sitame: Cons a e Sedd, eiusmodtem incidid ut Laboreet DolOrem Aliq…"
click at [251, 184] on textarea at bounding box center [280, 179] width 282 height 186
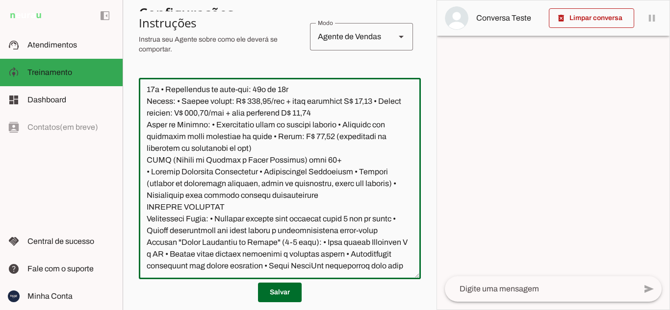
scroll to position [343, 0]
drag, startPoint x: 192, startPoint y: 183, endPoint x: 219, endPoint y: 187, distance: 27.2
click at [193, 183] on textarea at bounding box center [280, 179] width 282 height 186
click at [242, 193] on textarea at bounding box center [280, 179] width 282 height 186
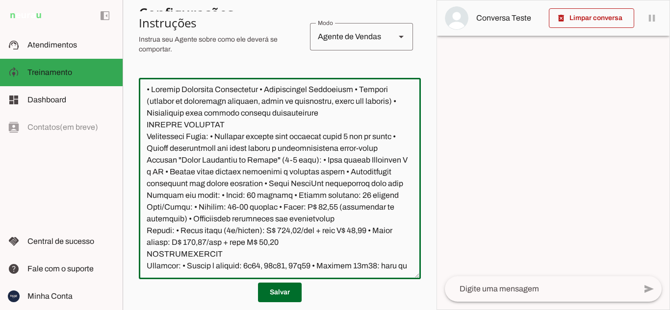
scroll to position [441, 0]
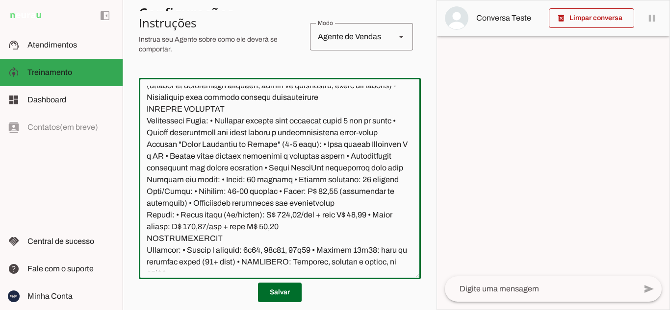
click at [223, 124] on textarea at bounding box center [280, 179] width 282 height 186
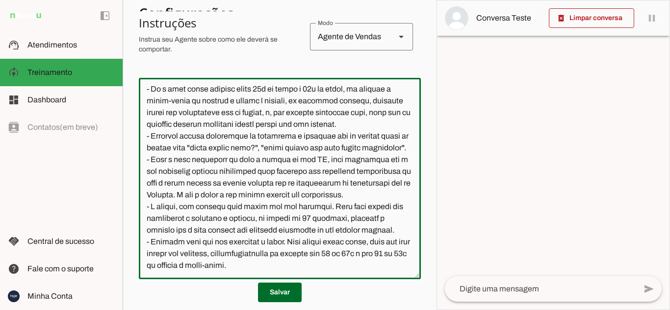
scroll to position [1238, 0]
drag, startPoint x: 268, startPoint y: 288, endPoint x: 277, endPoint y: 283, distance: 10.5
click at [269, 288] on span at bounding box center [280, 293] width 44 height 24
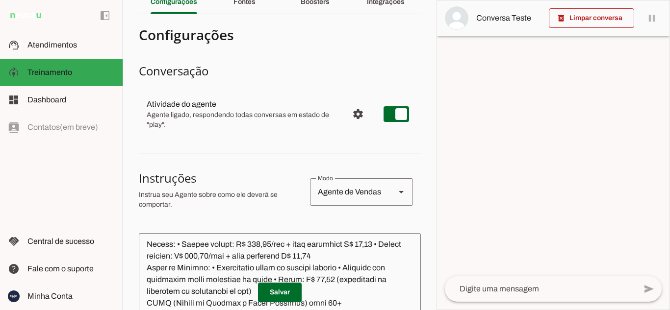
scroll to position [0, 0]
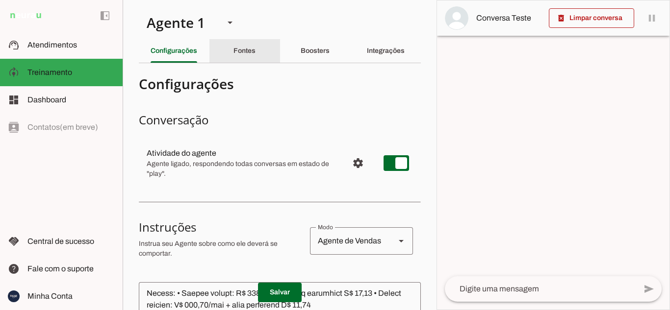
click at [255, 49] on div "Fontes" at bounding box center [244, 51] width 22 height 24
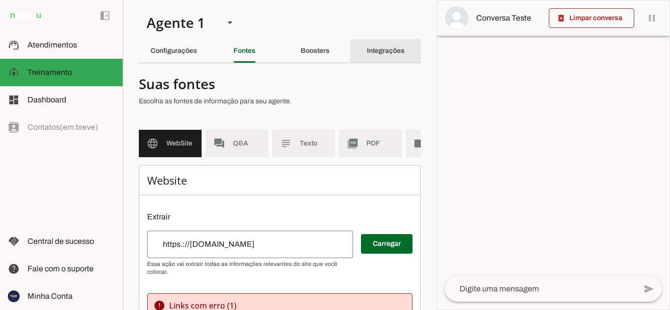
click at [377, 46] on div "Integrações" at bounding box center [386, 51] width 38 height 24
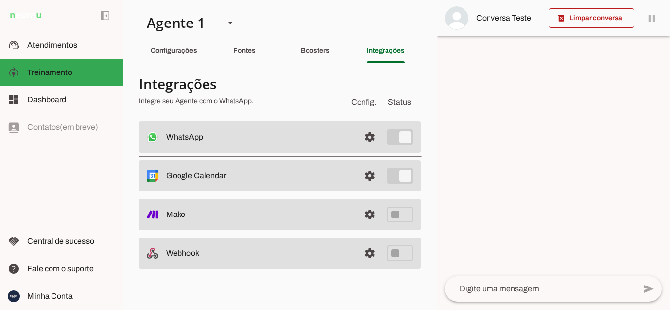
click at [314, 37] on section "Agente 1 Criar Agente Você atingiu o limite de IAs Neurau permitidas. Atualize …" at bounding box center [280, 155] width 314 height 310
click at [319, 42] on div "Boosters" at bounding box center [314, 51] width 29 height 24
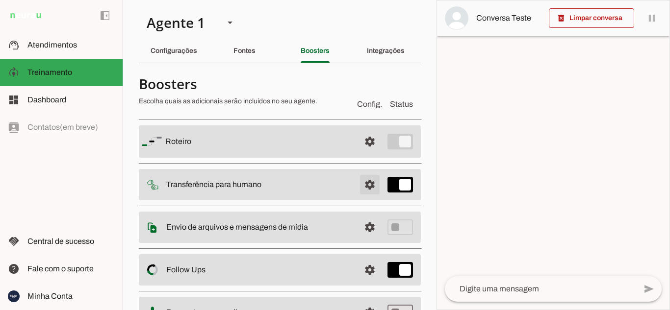
click at [361, 153] on span at bounding box center [370, 142] width 24 height 24
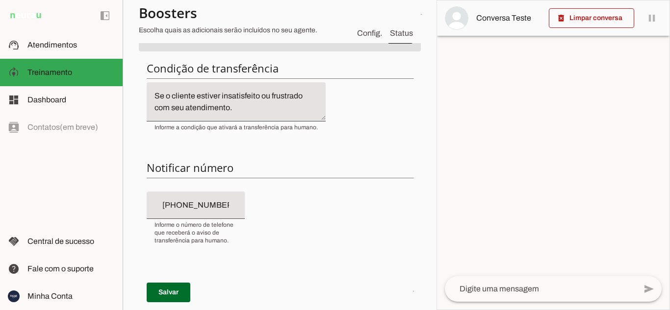
scroll to position [98, 0]
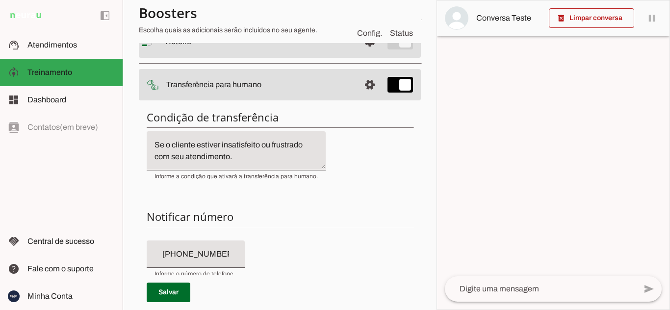
click at [237, 155] on textarea "Se o cliente estiver insatisfeito ou frustrado com seu atendimento. Agendamento…" at bounding box center [236, 151] width 179 height 24
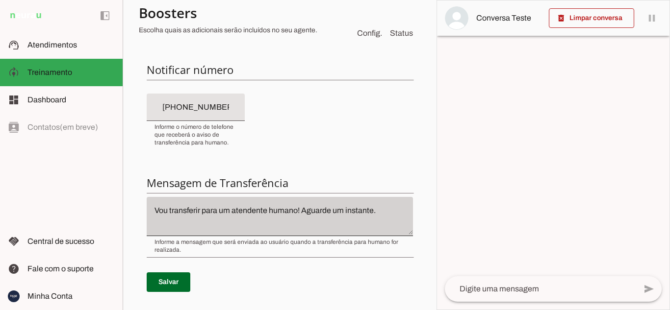
scroll to position [294, 0]
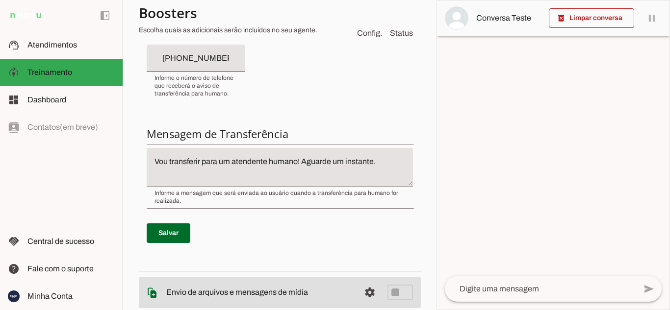
click at [381, 157] on textarea "Vou transferir para um atendente humano! Aguarde um instante." at bounding box center [280, 168] width 266 height 24
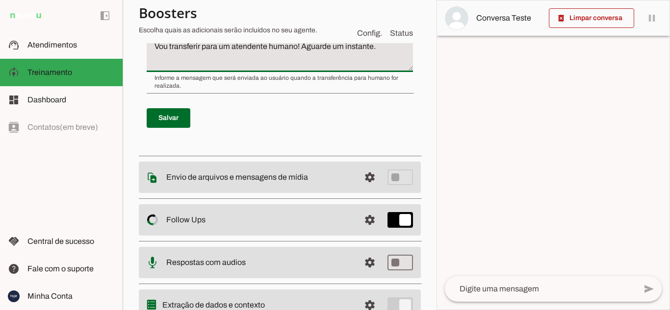
scroll to position [392, 0]
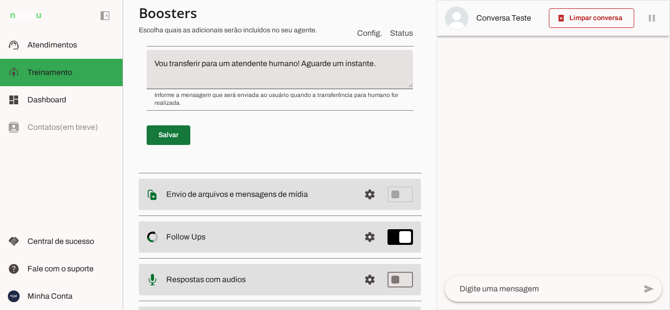
click at [164, 133] on span at bounding box center [169, 136] width 44 height 24
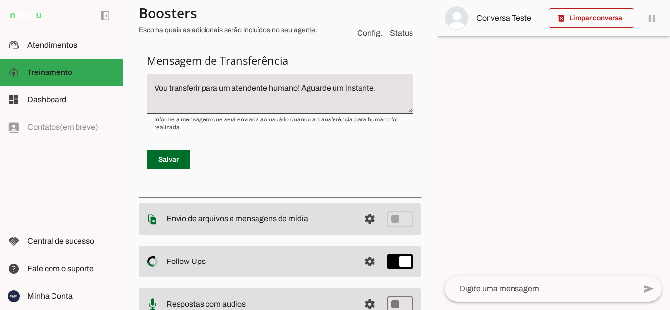
scroll to position [306, 0]
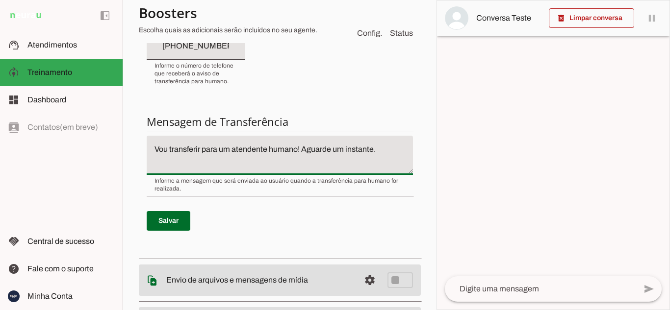
click at [387, 149] on textarea "Vou transferir para um atendente humano! Aguarde um instante." at bounding box center [280, 156] width 266 height 24
drag, startPoint x: 152, startPoint y: 219, endPoint x: 253, endPoint y: 163, distance: 115.2
click at [153, 219] on span at bounding box center [169, 221] width 44 height 24
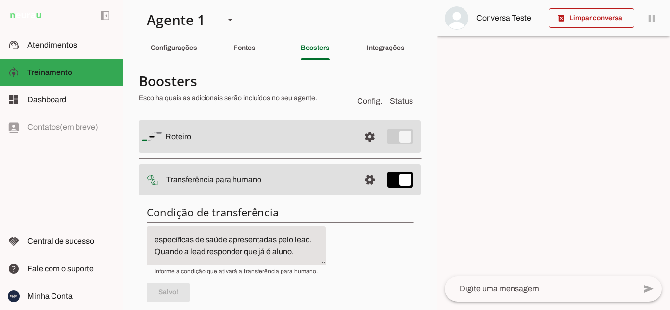
scroll to position [0, 0]
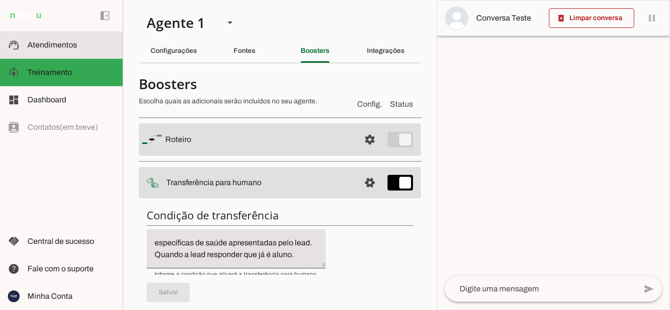
click at [95, 45] on slot at bounding box center [70, 45] width 87 height 12
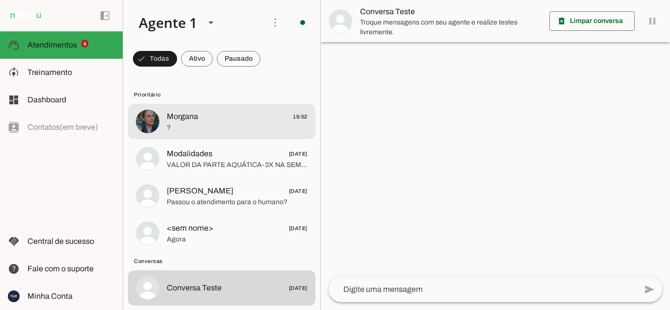
click at [229, 123] on span "?" at bounding box center [237, 128] width 141 height 10
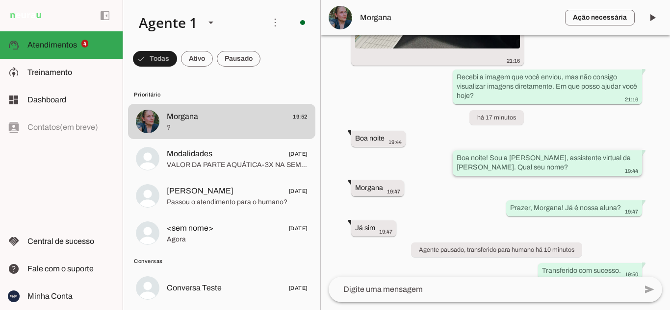
scroll to position [1598, 0]
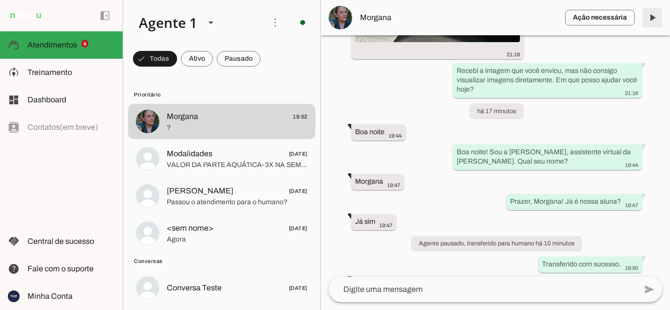
click at [653, 14] on span at bounding box center [652, 18] width 24 height 24
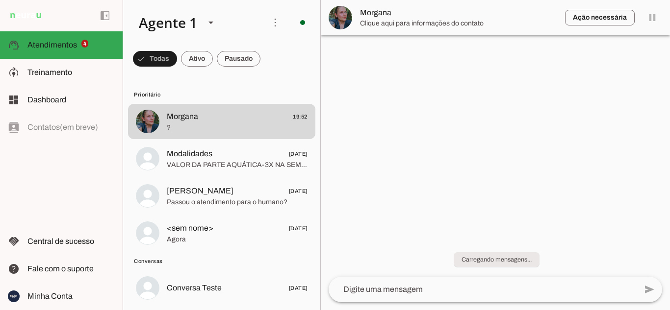
scroll to position [0, 0]
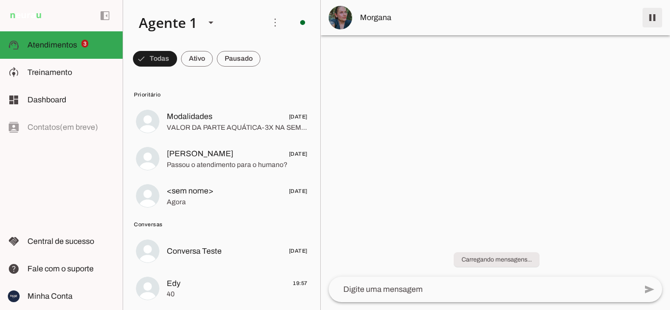
click at [652, 15] on span at bounding box center [652, 18] width 24 height 24
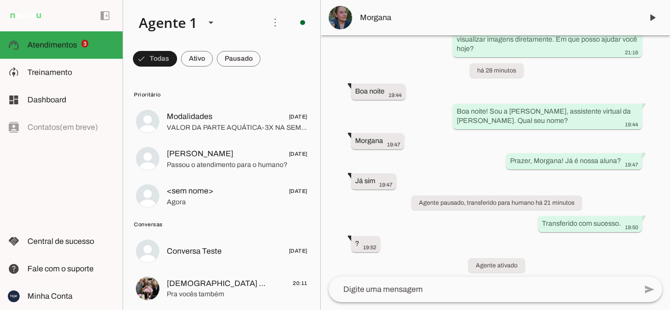
scroll to position [1639, 0]
drag, startPoint x: 454, startPoint y: 261, endPoint x: 554, endPoint y: 261, distance: 100.0
click at [551, 298] on whatsapp-system-message-bubble "Próximo follow-up em cerca de 24 horas" at bounding box center [496, 305] width 124 height 15
click at [582, 252] on div "Agente ativado há 24 dias Boa tarde 16:28 Boa tarde! Sou a [PERSON_NAME], da [P…" at bounding box center [495, 156] width 349 height 242
click at [654, 12] on span at bounding box center [652, 18] width 24 height 24
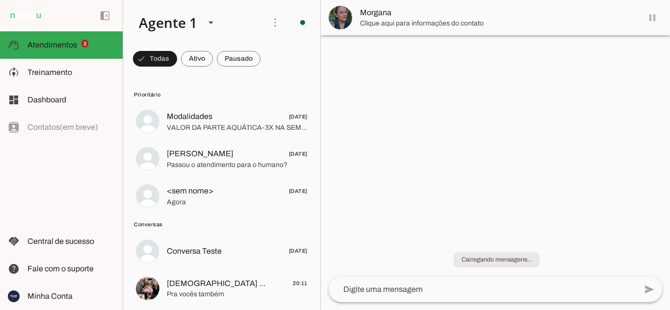
scroll to position [0, 0]
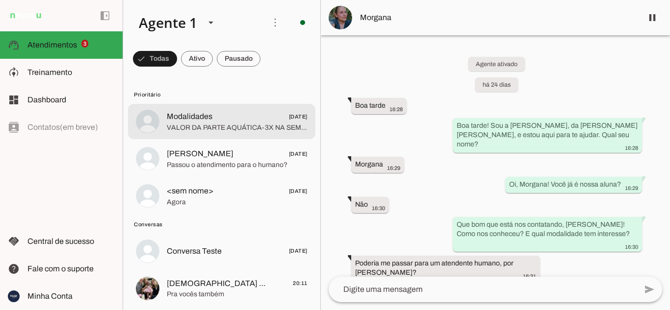
drag, startPoint x: 259, startPoint y: 123, endPoint x: 189, endPoint y: 124, distance: 70.6
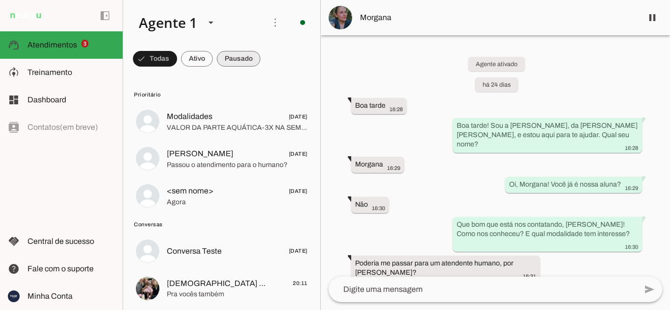
drag, startPoint x: 189, startPoint y: 124, endPoint x: 245, endPoint y: 62, distance: 82.9
click at [177, 62] on span at bounding box center [155, 59] width 44 height 24
click at [157, 59] on span at bounding box center [150, 59] width 35 height 24
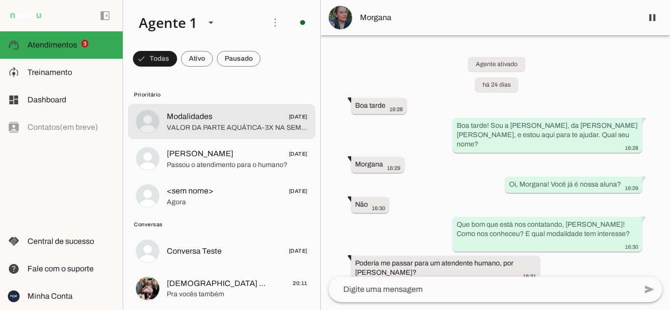
click at [195, 122] on span "Modalidades" at bounding box center [190, 117] width 46 height 12
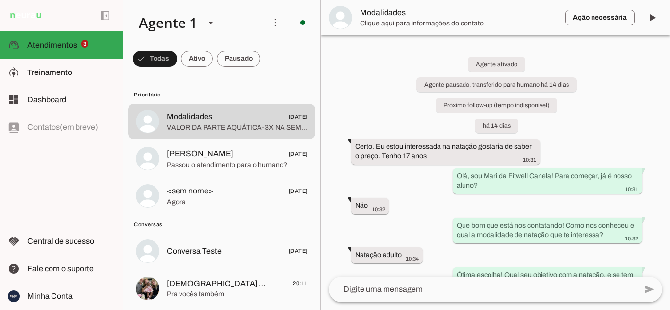
click at [400, 16] on span "Modalidades" at bounding box center [458, 13] width 197 height 12
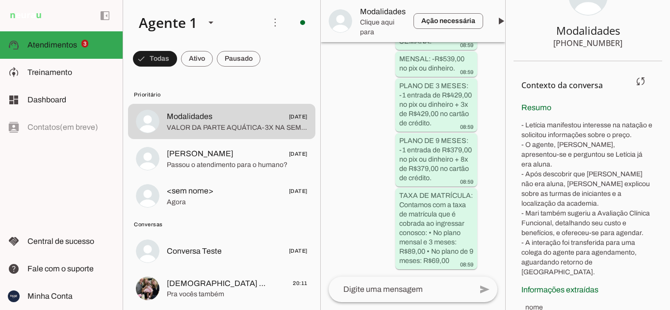
scroll to position [2097, 0]
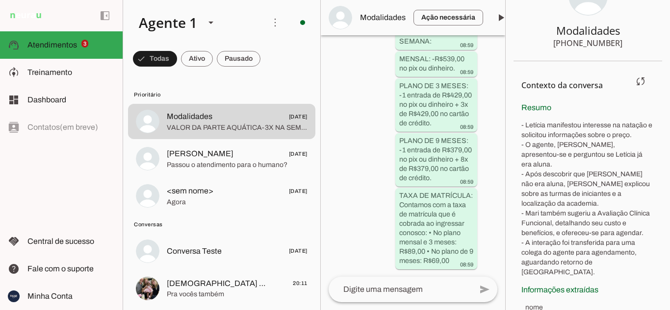
drag, startPoint x: 540, startPoint y: 130, endPoint x: 580, endPoint y: 219, distance: 97.2
click at [573, 245] on p "- Letícia manifestou interesse na natação e solicitou informações sobre o preço…" at bounding box center [587, 199] width 133 height 157
click at [583, 154] on p "- Letícia manifestou interesse na natação e solicitou informações sobre o preço…" at bounding box center [587, 199] width 133 height 157
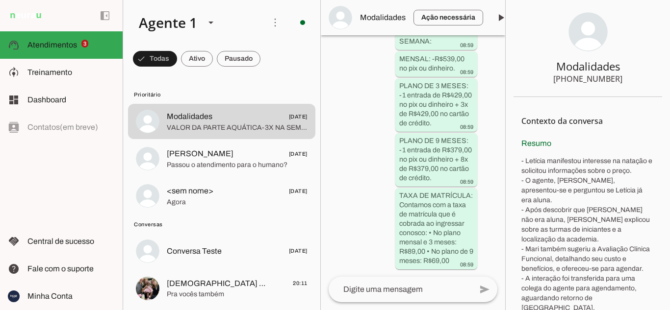
scroll to position [0, 0]
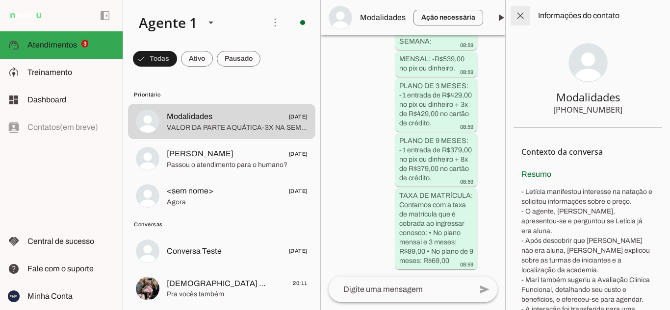
click at [516, 15] on span at bounding box center [520, 16] width 24 height 24
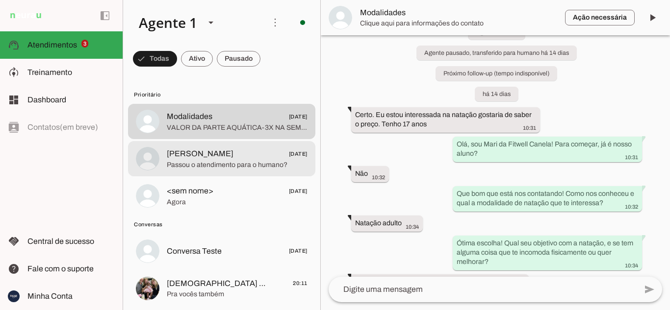
scroll to position [68, 0]
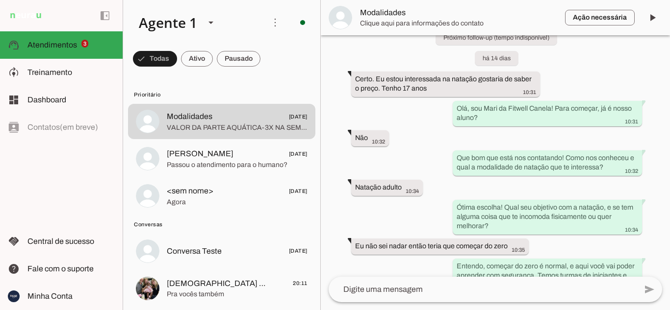
drag, startPoint x: 236, startPoint y: 249, endPoint x: 243, endPoint y: 244, distance: 8.7
click at [236, 248] on span "Conversa Teste [DATE]" at bounding box center [237, 251] width 141 height 12
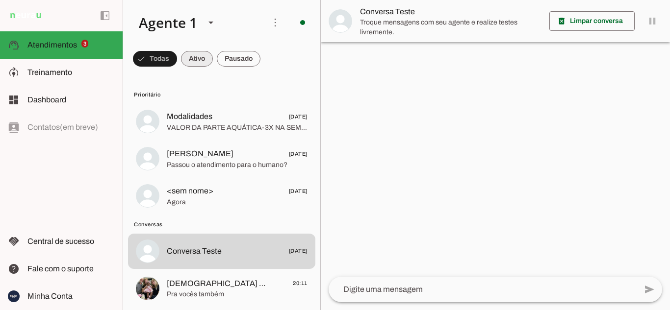
click at [177, 57] on span at bounding box center [155, 59] width 44 height 24
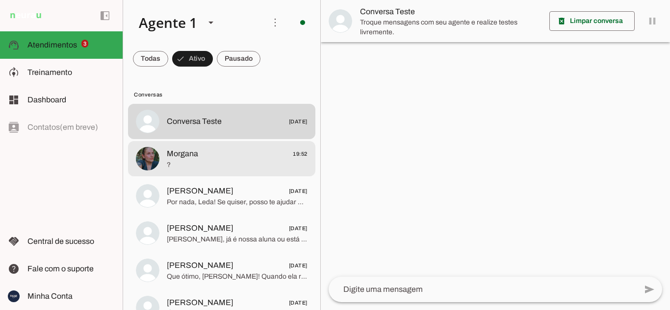
click at [211, 153] on span "Morgana 19:52" at bounding box center [237, 154] width 141 height 12
